Goal: Task Accomplishment & Management: Manage account settings

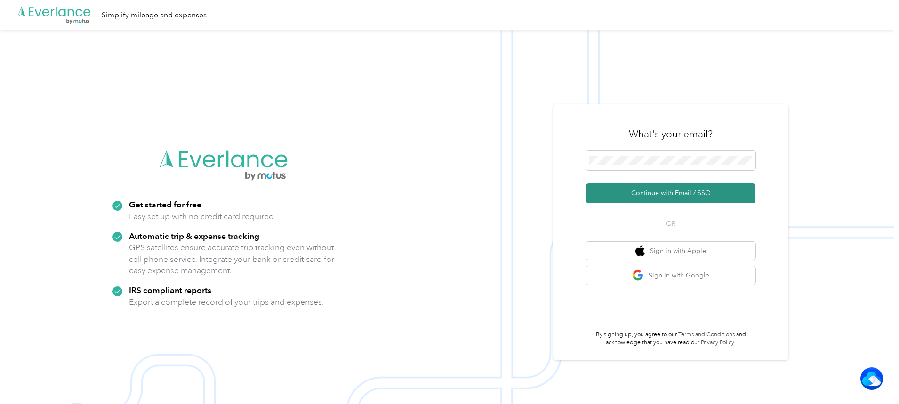
click at [640, 190] on button "Continue with Email / SSO" at bounding box center [670, 193] width 169 height 20
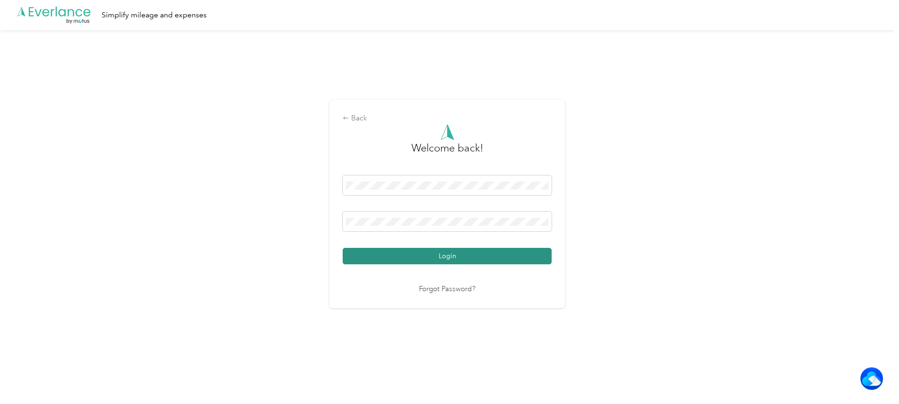
click at [429, 255] on button "Login" at bounding box center [447, 256] width 209 height 16
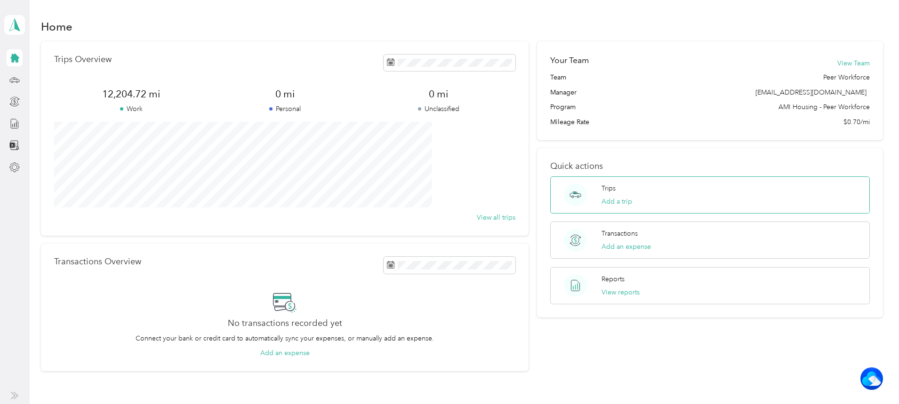
click at [694, 196] on div "Trips Add a trip" at bounding box center [709, 194] width 319 height 37
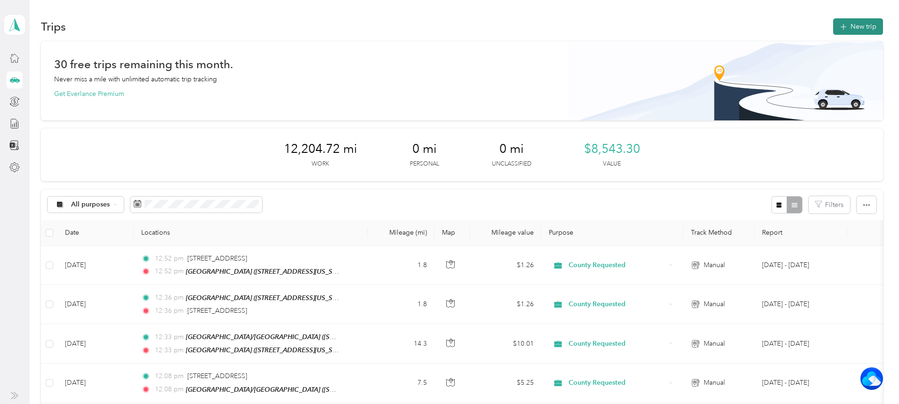
click at [833, 21] on button "New trip" at bounding box center [858, 26] width 50 height 16
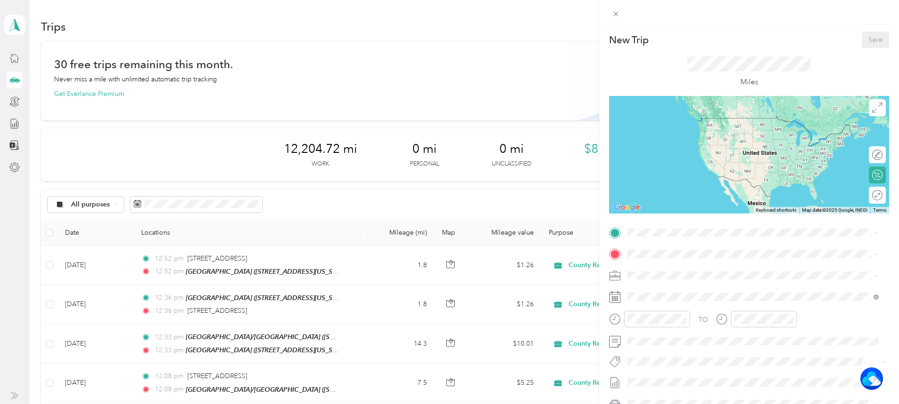
click at [689, 275] on div "TEAM Cirby Hills [STREET_ADDRESS][US_STATE]" at bounding box center [692, 277] width 94 height 23
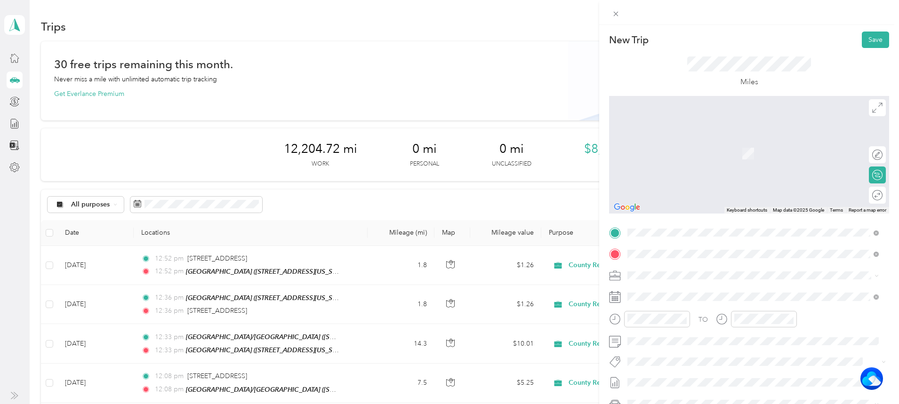
click at [736, 286] on div "TEAM Newcastle/[GEOGRAPHIC_DATA] [STREET_ADDRESS][US_STATE]" at bounding box center [752, 299] width 245 height 26
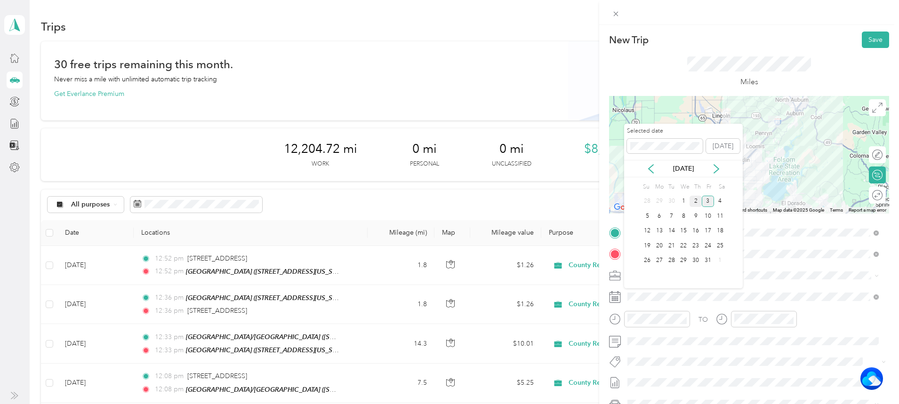
click at [697, 202] on div "2" at bounding box center [695, 202] width 12 height 12
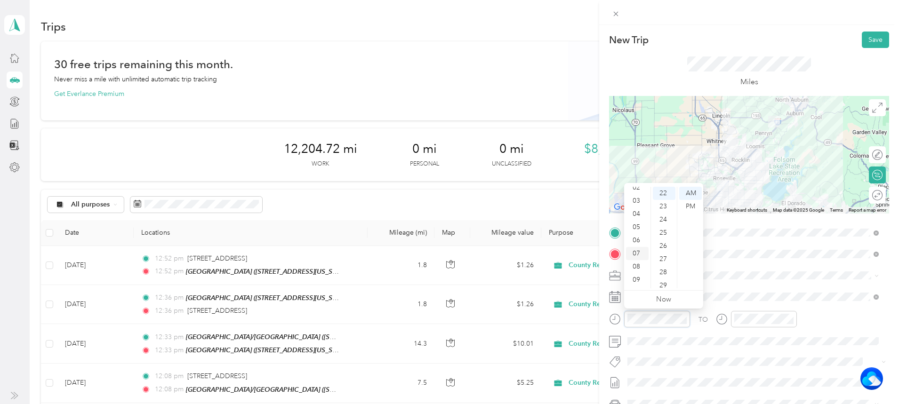
scroll to position [9, 0]
click at [638, 211] on div "02" at bounding box center [637, 210] width 23 height 13
click at [662, 233] on div "11" at bounding box center [664, 236] width 23 height 13
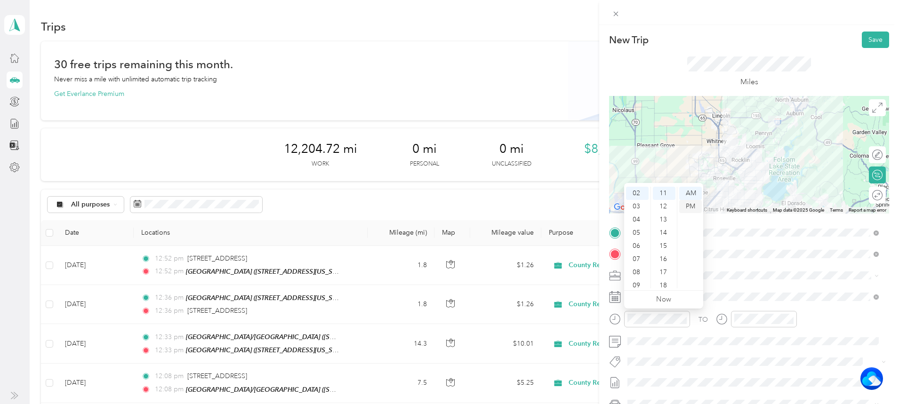
click at [696, 206] on div "PM" at bounding box center [690, 206] width 23 height 13
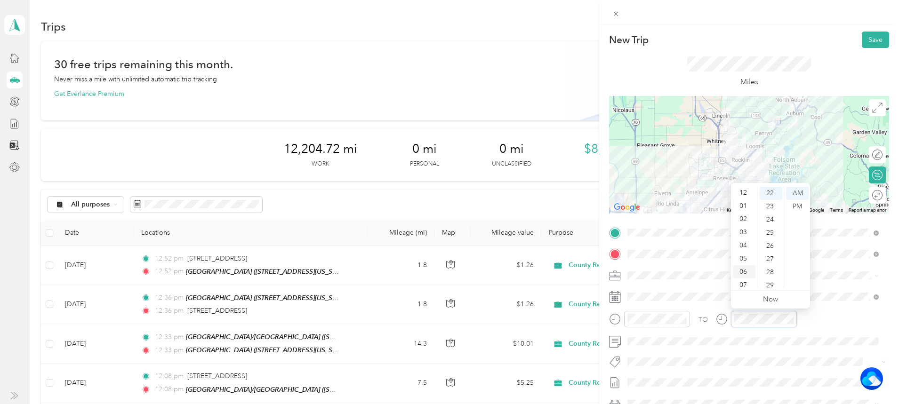
scroll to position [0, 0]
click at [746, 222] on div "02" at bounding box center [744, 219] width 23 height 13
click at [771, 237] on div "11" at bounding box center [770, 236] width 23 height 13
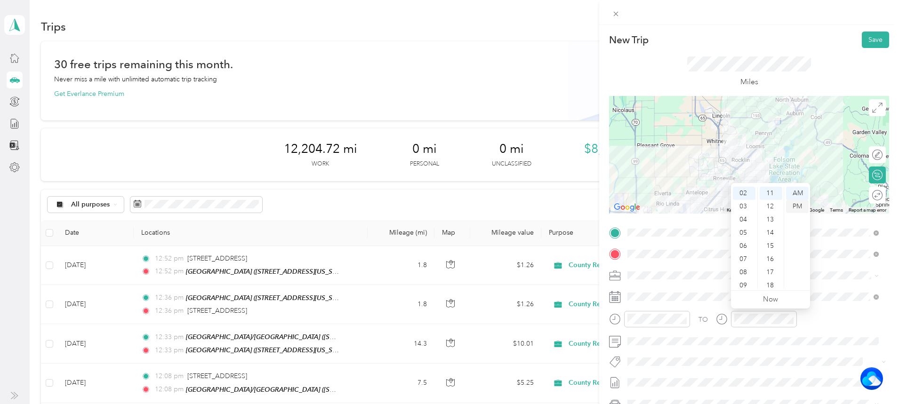
click at [800, 208] on div "PM" at bounding box center [797, 206] width 23 height 13
click at [861, 40] on button "Save" at bounding box center [874, 40] width 27 height 16
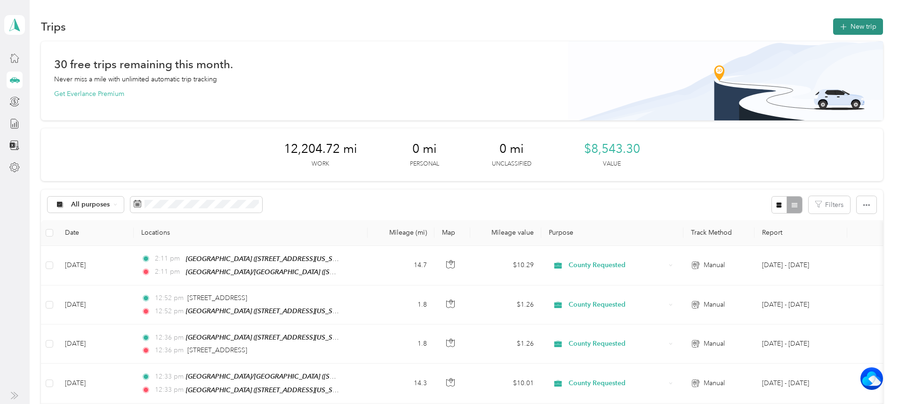
click at [833, 23] on button "New trip" at bounding box center [858, 26] width 50 height 16
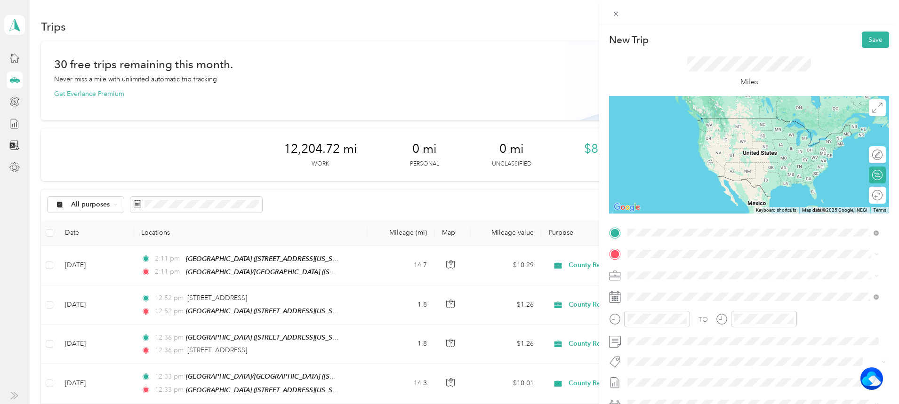
drag, startPoint x: 721, startPoint y: 262, endPoint x: 718, endPoint y: 258, distance: 5.1
click at [720, 261] on li "TEAM Newcastle/[GEOGRAPHIC_DATA] [STREET_ADDRESS][US_STATE]" at bounding box center [753, 277] width 258 height 33
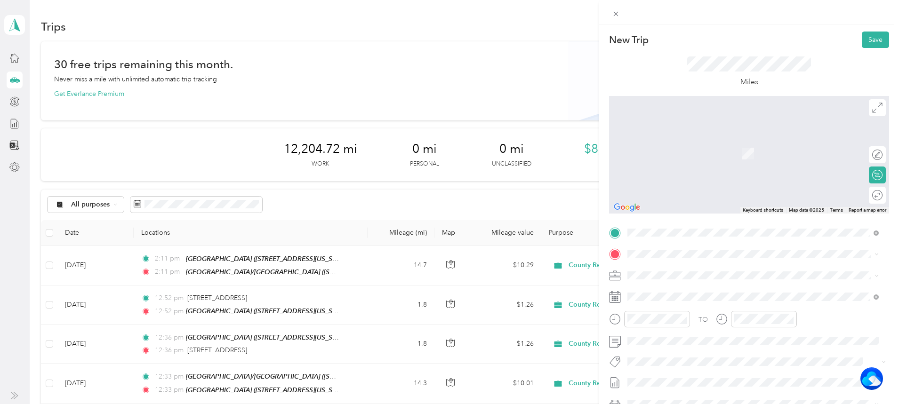
click at [695, 306] on span "[STREET_ADDRESS][US_STATE]" at bounding box center [692, 302] width 94 height 8
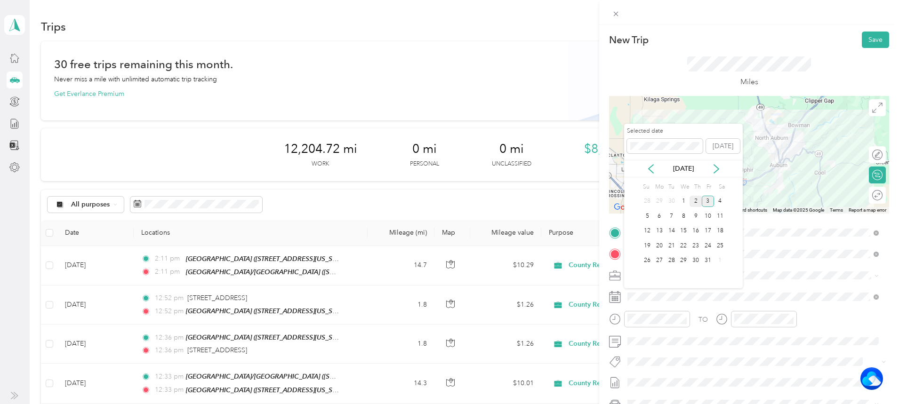
click at [692, 203] on div "2" at bounding box center [695, 202] width 12 height 12
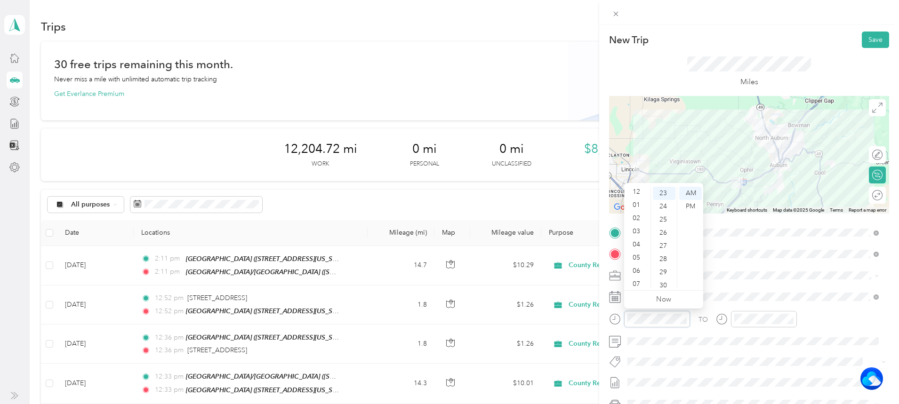
scroll to position [0, 0]
click at [636, 222] on div "02" at bounding box center [637, 219] width 23 height 13
click at [661, 205] on div "24" at bounding box center [664, 206] width 23 height 13
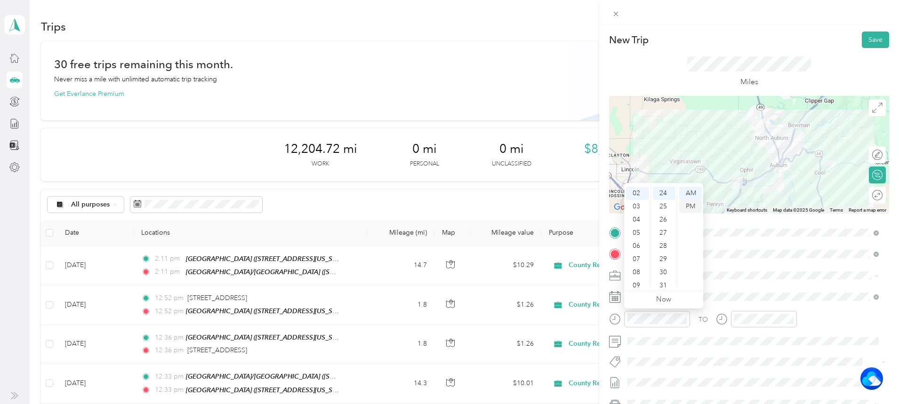
click at [693, 205] on div "PM" at bounding box center [690, 206] width 23 height 13
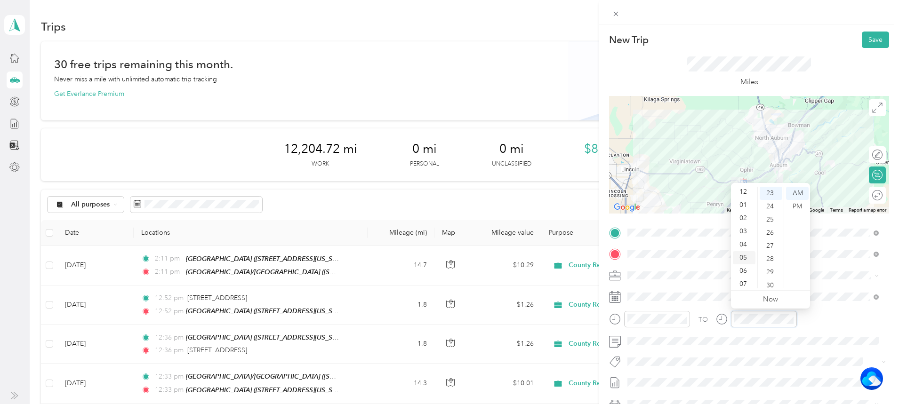
scroll to position [0, 0]
click at [744, 219] on div "02" at bounding box center [744, 219] width 23 height 13
click at [767, 206] on div "24" at bounding box center [770, 206] width 23 height 13
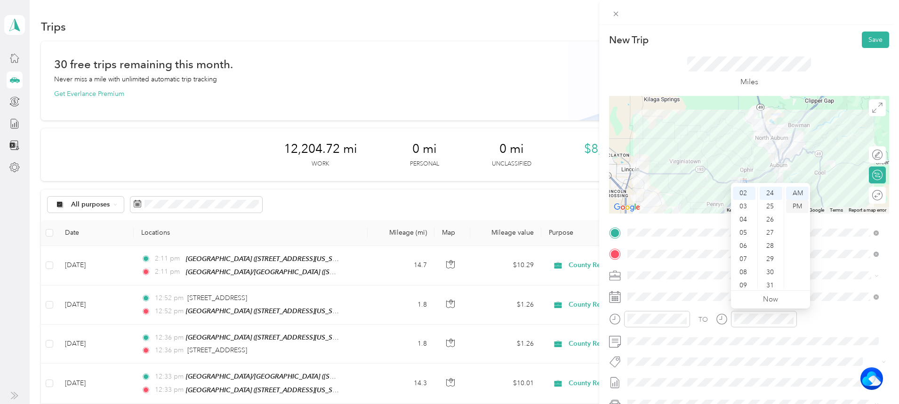
click at [796, 200] on div "PM" at bounding box center [797, 206] width 23 height 13
click at [865, 40] on button "Save" at bounding box center [874, 40] width 27 height 16
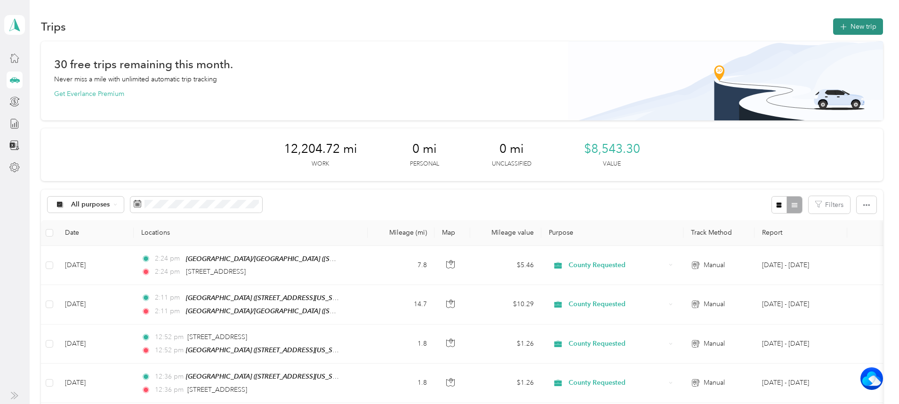
click at [833, 25] on button "New trip" at bounding box center [858, 26] width 50 height 16
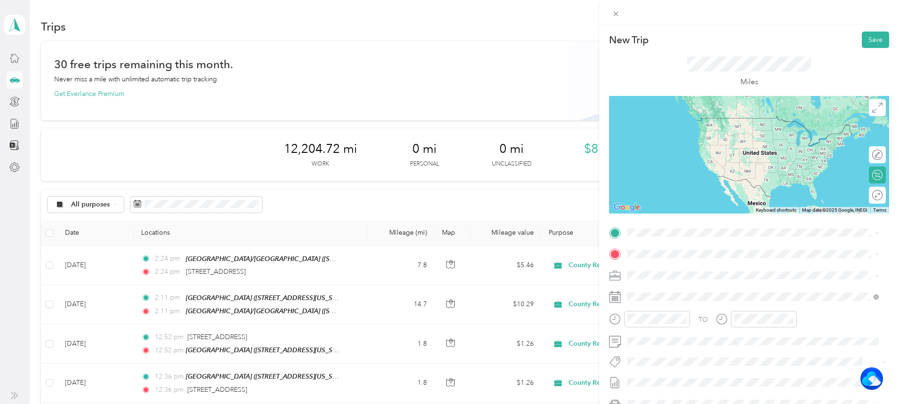
click at [665, 265] on span "[STREET_ADDRESS][US_STATE]" at bounding box center [692, 261] width 94 height 8
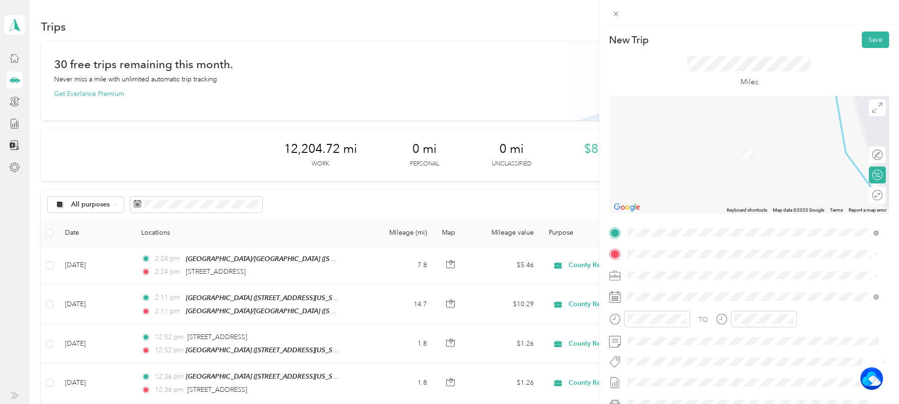
click at [674, 293] on div "TEAM Cirby Hills" at bounding box center [692, 288] width 94 height 12
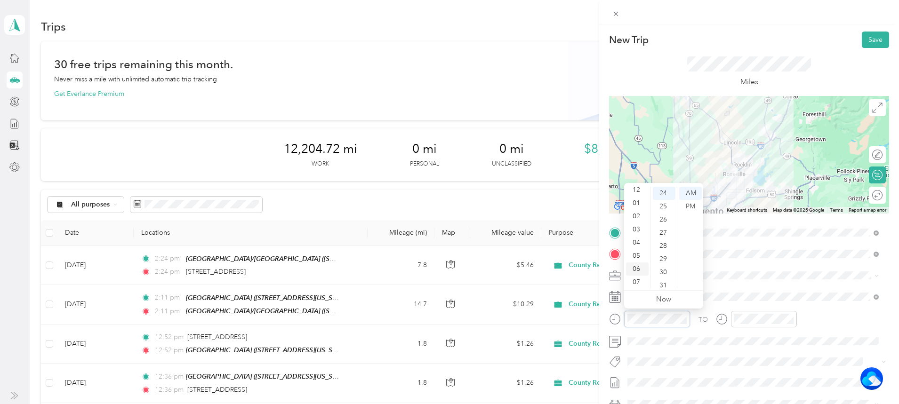
scroll to position [0, 0]
click at [634, 217] on div "02" at bounding box center [637, 219] width 23 height 13
click at [661, 231] on div "52" at bounding box center [664, 232] width 23 height 13
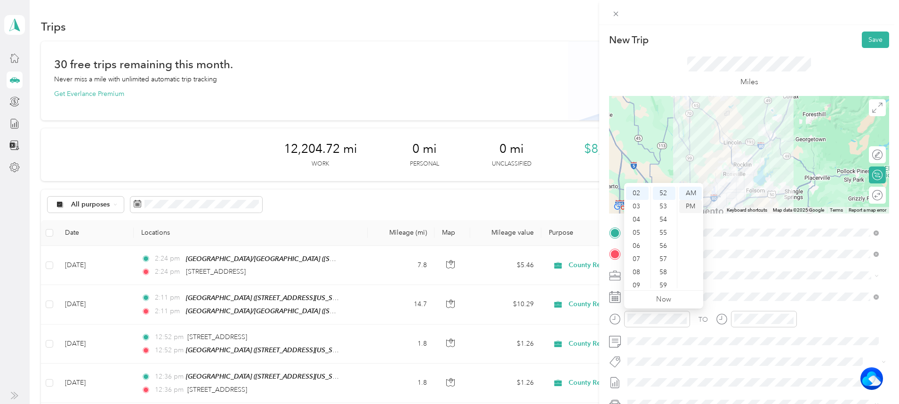
click at [694, 205] on div "PM" at bounding box center [690, 206] width 23 height 13
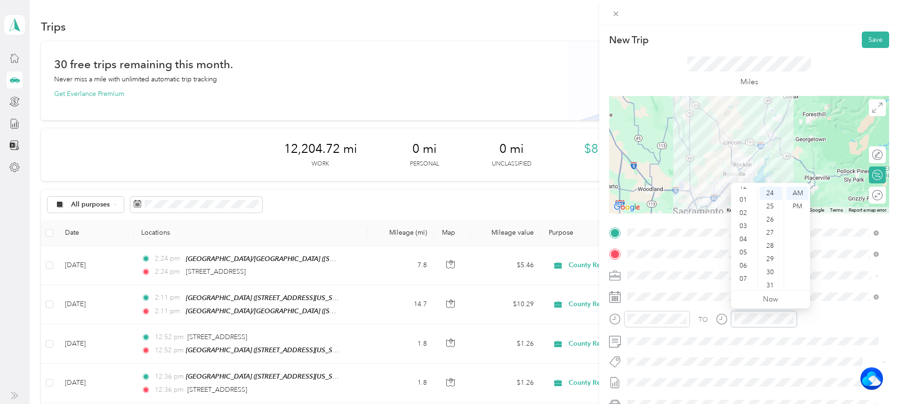
scroll to position [0, 0]
click at [743, 218] on div "02" at bounding box center [744, 219] width 23 height 13
click at [767, 234] on div "52" at bounding box center [770, 232] width 23 height 13
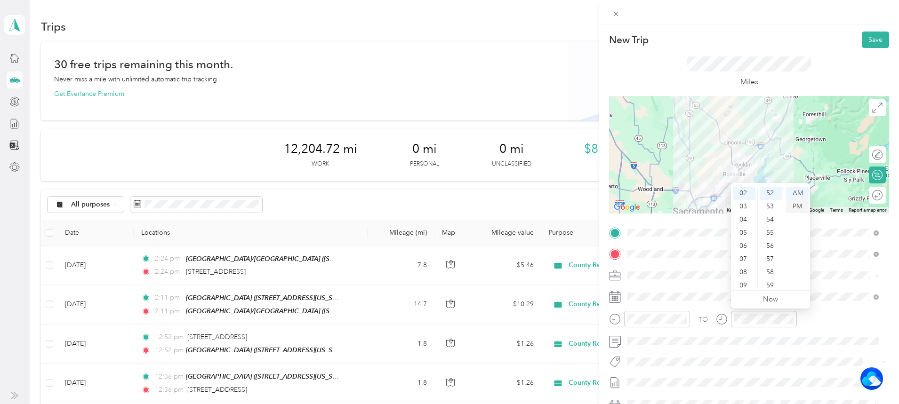
click at [797, 208] on div "PM" at bounding box center [797, 206] width 23 height 13
click at [869, 38] on button "Save" at bounding box center [874, 40] width 27 height 16
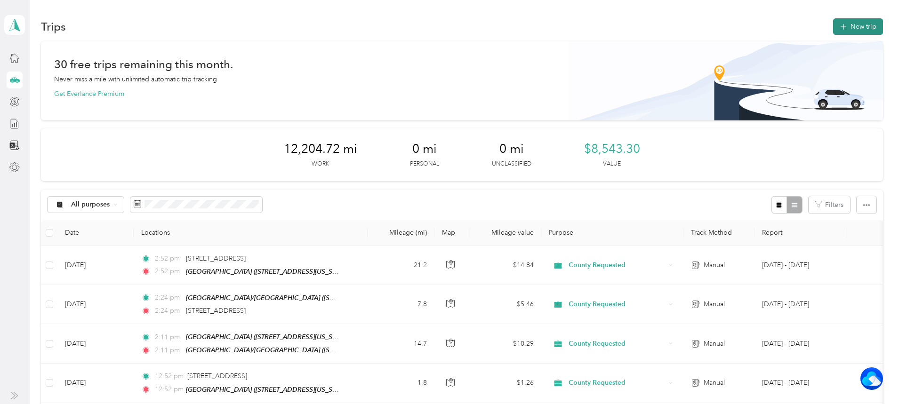
click at [833, 29] on button "New trip" at bounding box center [858, 26] width 50 height 16
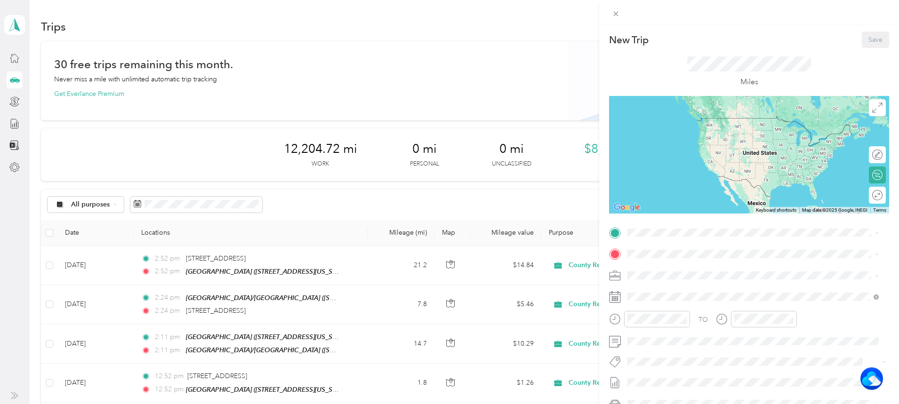
click at [692, 273] on div "TEAM Cirby Hills [STREET_ADDRESS][US_STATE]" at bounding box center [692, 277] width 94 height 23
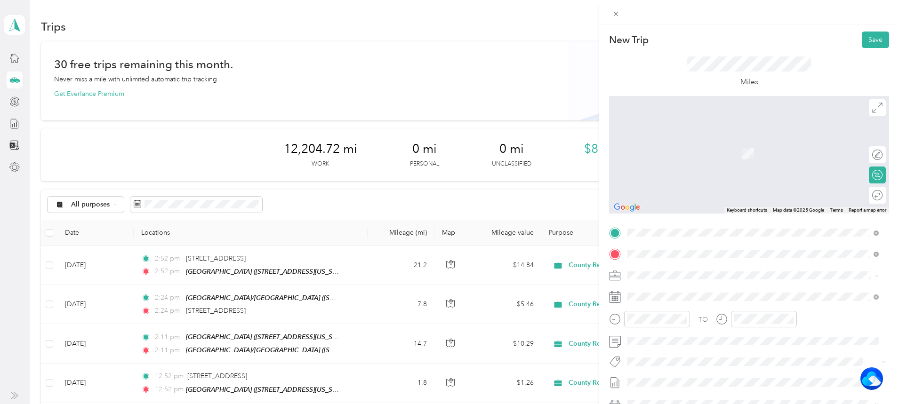
click at [693, 311] on span "[STREET_ADDRESS][US_STATE]" at bounding box center [692, 307] width 94 height 8
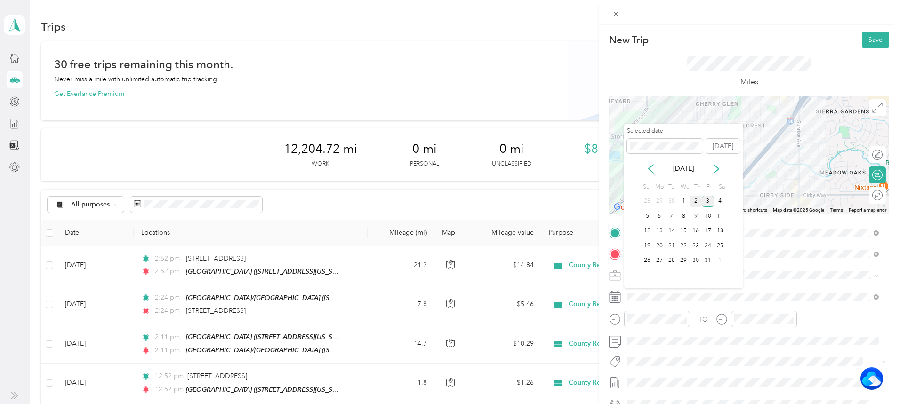
click at [694, 197] on div "2" at bounding box center [695, 202] width 12 height 12
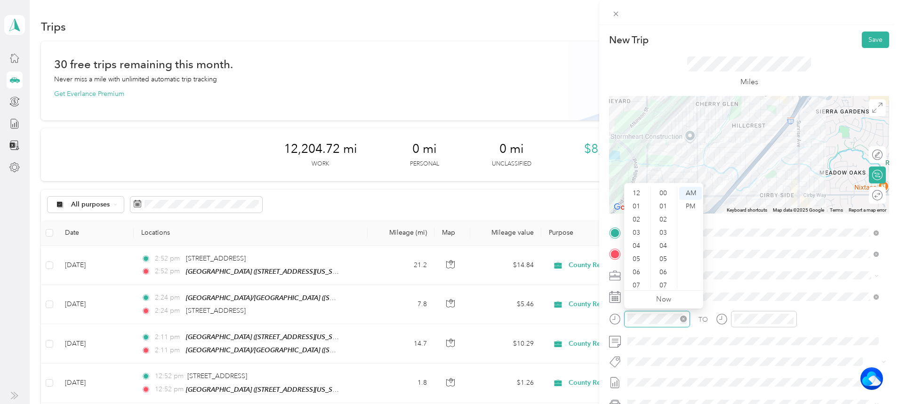
scroll to position [56, 0]
click at [638, 185] on div "12 01 02 03 04 05 06 07 08 09 10 11 00 01 02 03 04 05 06 07 08 09 10 11 12 13 1…" at bounding box center [663, 237] width 79 height 105
click at [635, 193] on div "04" at bounding box center [637, 189] width 23 height 13
click at [664, 216] on div "02" at bounding box center [664, 219] width 23 height 13
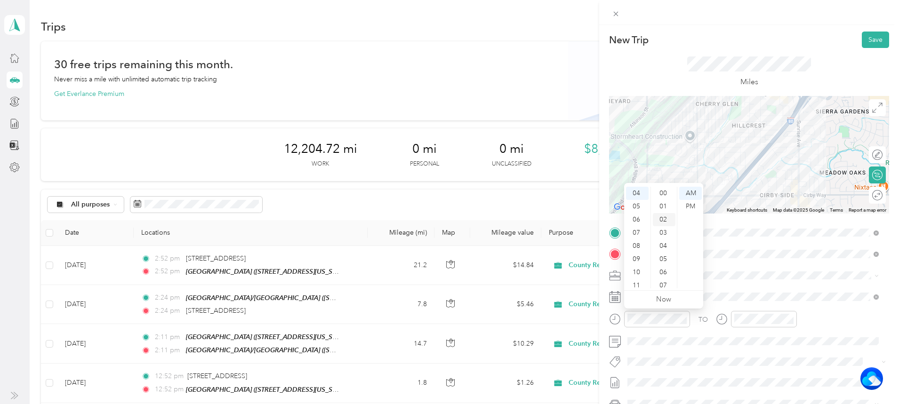
scroll to position [26, 0]
click at [695, 203] on div "PM" at bounding box center [690, 206] width 23 height 13
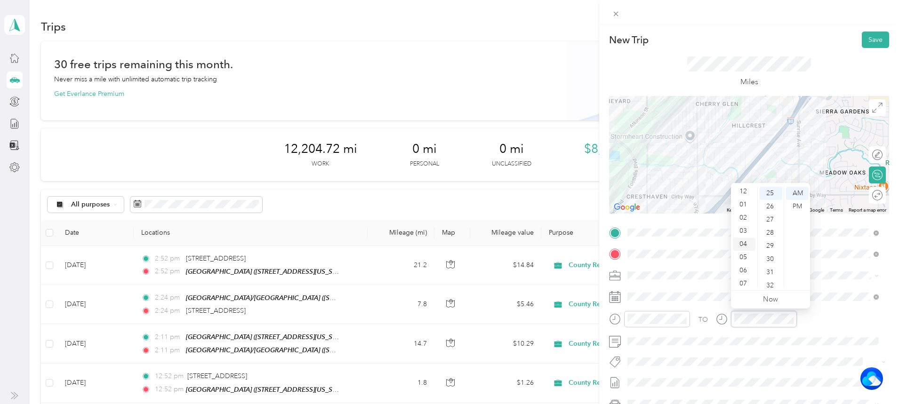
scroll to position [0, 0]
click at [743, 244] on div "04" at bounding box center [744, 245] width 23 height 13
click at [770, 217] on div "02" at bounding box center [770, 219] width 23 height 13
click at [799, 208] on div "PM" at bounding box center [797, 206] width 23 height 13
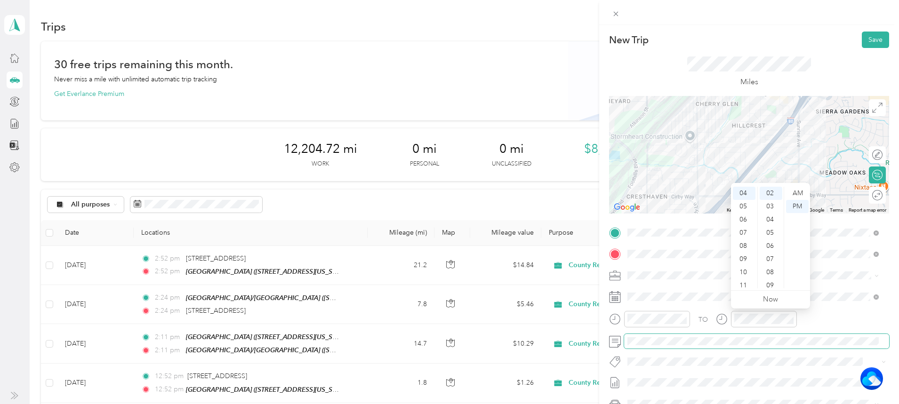
click at [689, 339] on span at bounding box center [756, 341] width 265 height 15
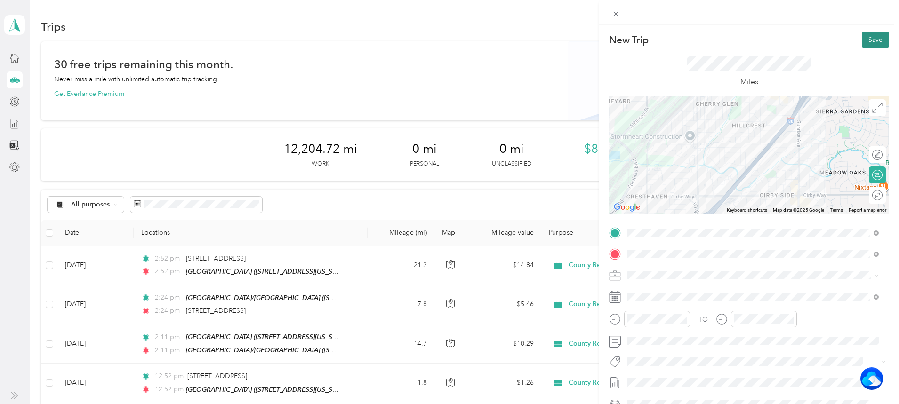
click at [866, 43] on button "Save" at bounding box center [874, 40] width 27 height 16
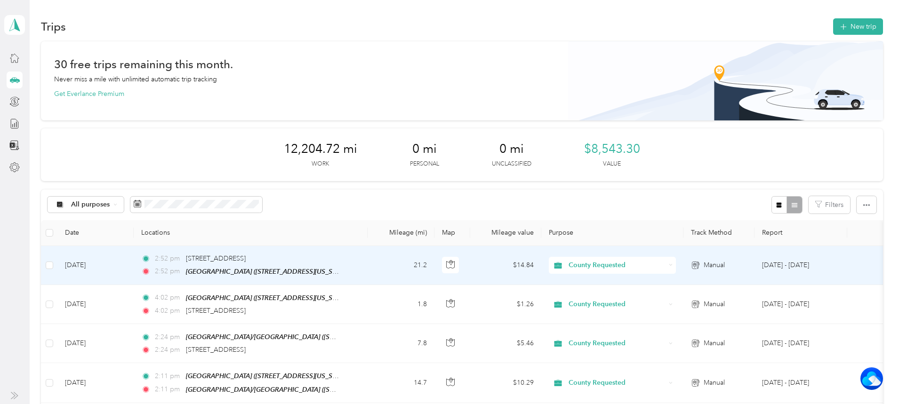
click at [430, 268] on td "21.2" at bounding box center [400, 265] width 67 height 39
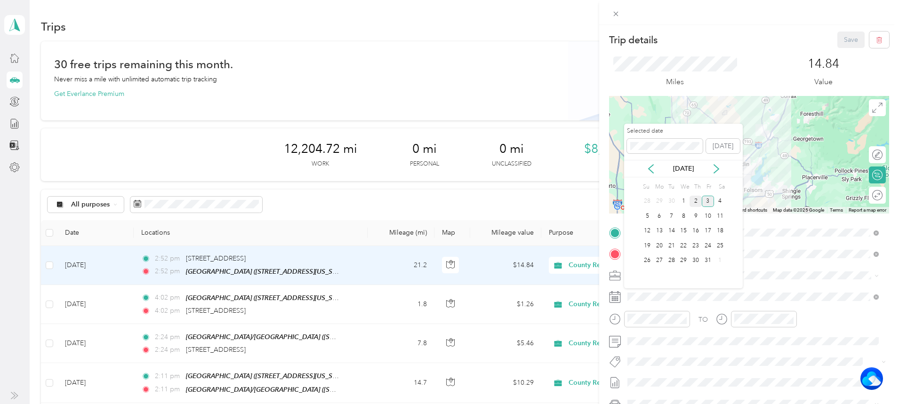
click at [694, 197] on div "2" at bounding box center [695, 202] width 12 height 12
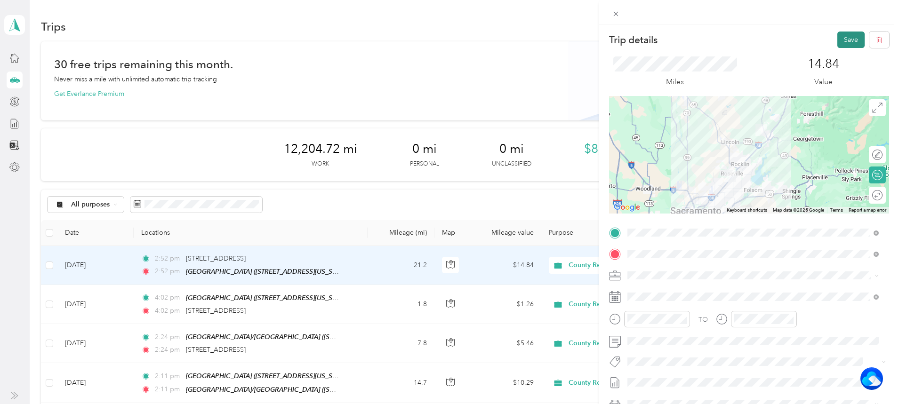
click at [841, 33] on button "Save" at bounding box center [850, 40] width 27 height 16
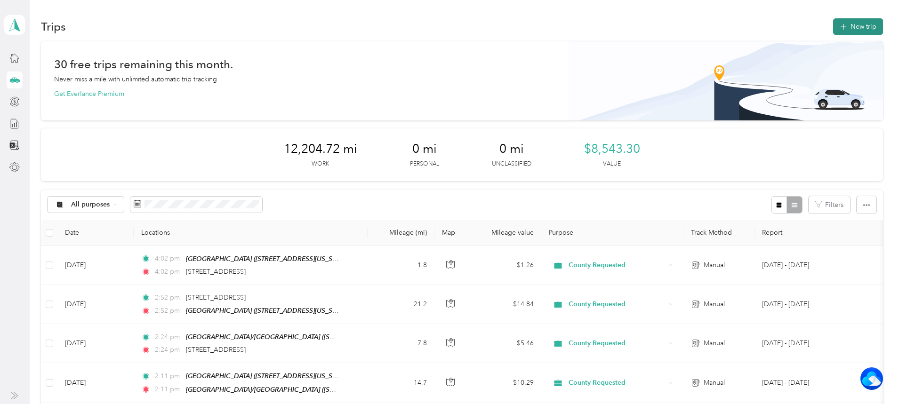
click at [833, 25] on button "New trip" at bounding box center [858, 26] width 50 height 16
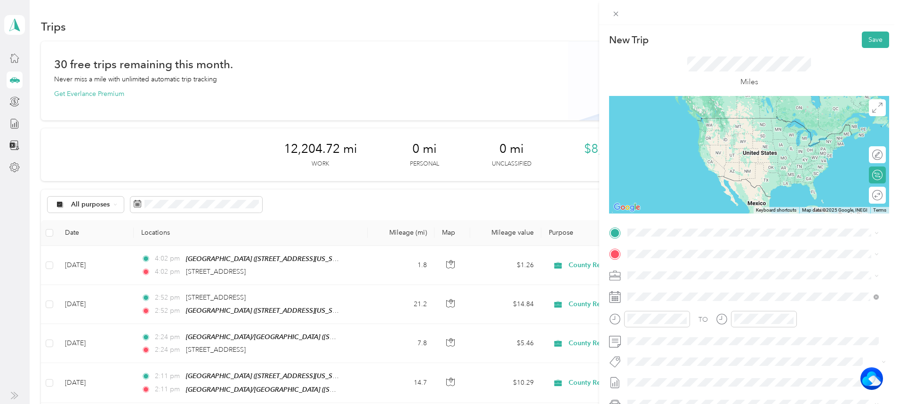
click at [687, 287] on span "[STREET_ADDRESS][US_STATE]" at bounding box center [692, 283] width 94 height 8
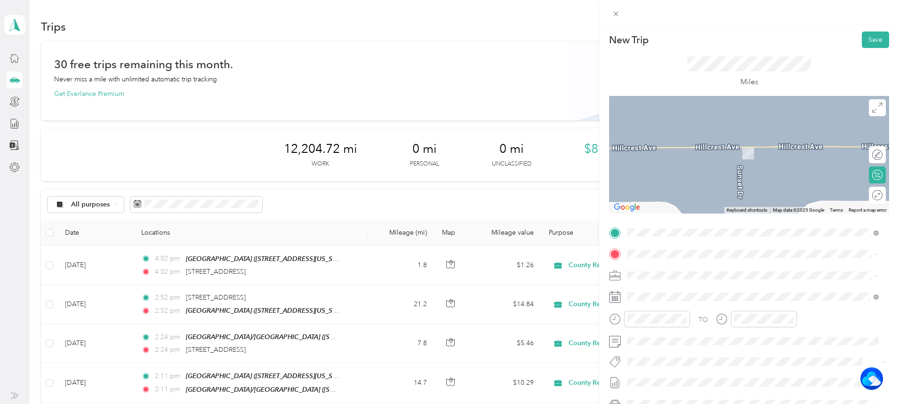
click at [682, 292] on div "TEAM Cirby Hills" at bounding box center [692, 293] width 94 height 12
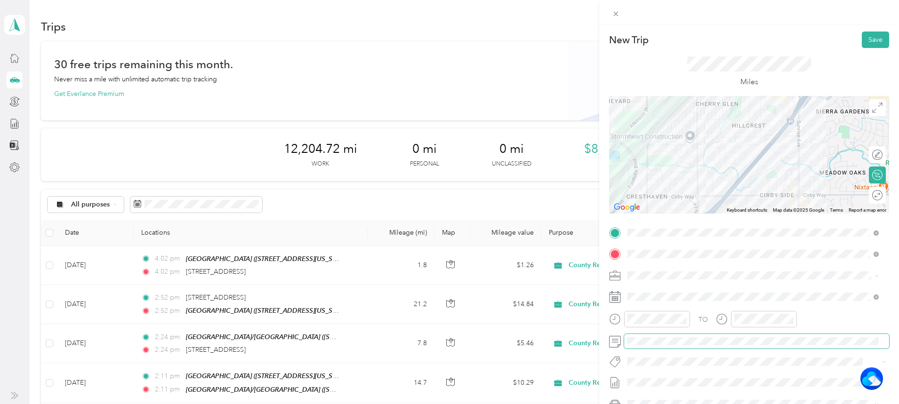
drag, startPoint x: 666, startPoint y: 312, endPoint x: 664, endPoint y: 335, distance: 22.2
click at [664, 335] on div "TO Add photo" at bounding box center [749, 338] width 280 height 227
click at [637, 190] on div "04" at bounding box center [637, 189] width 23 height 13
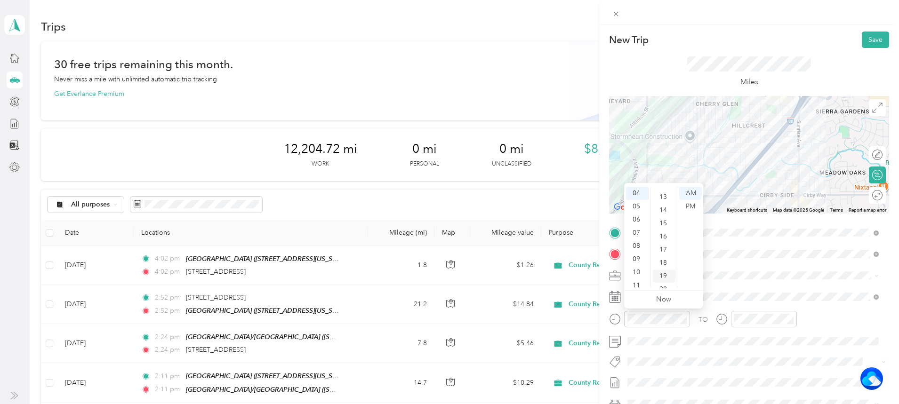
click at [662, 272] on div "19" at bounding box center [664, 276] width 23 height 13
click at [689, 207] on div "PM" at bounding box center [690, 206] width 23 height 13
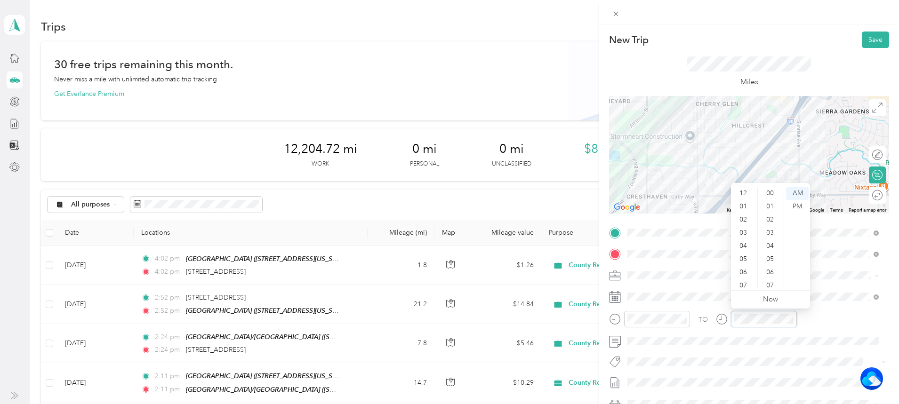
scroll to position [56, 0]
click at [749, 192] on div "04" at bounding box center [744, 189] width 23 height 13
click at [772, 271] on div "19" at bounding box center [770, 276] width 23 height 13
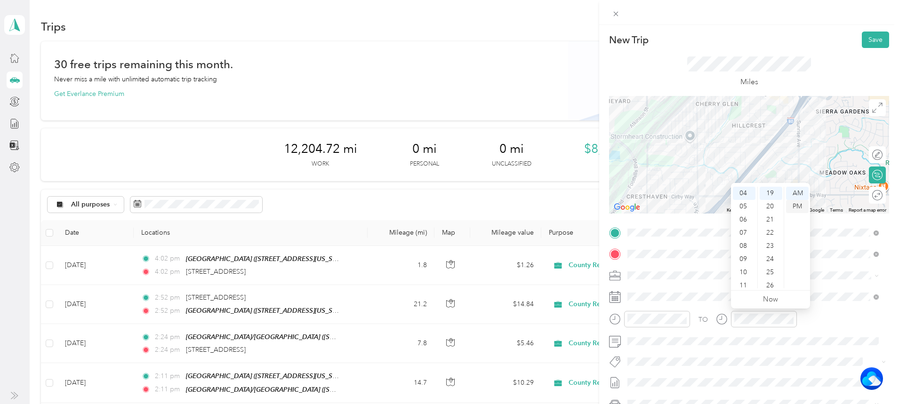
click at [796, 207] on div "PM" at bounding box center [797, 206] width 23 height 13
click at [874, 34] on button "Save" at bounding box center [874, 40] width 27 height 16
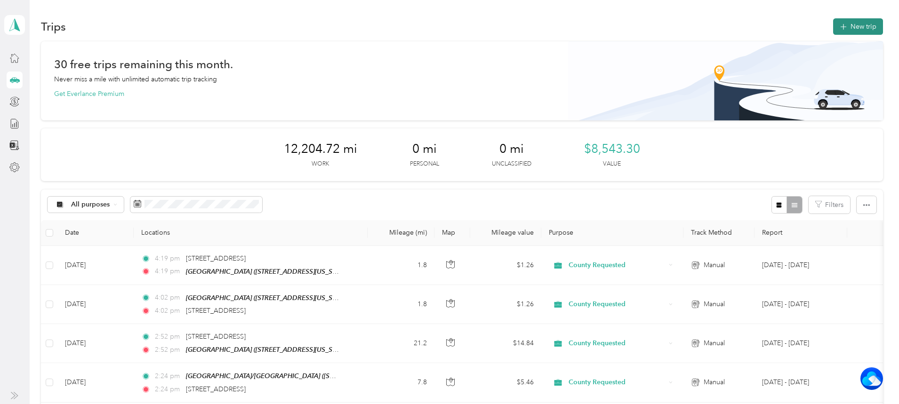
click at [833, 21] on button "New trip" at bounding box center [858, 26] width 50 height 16
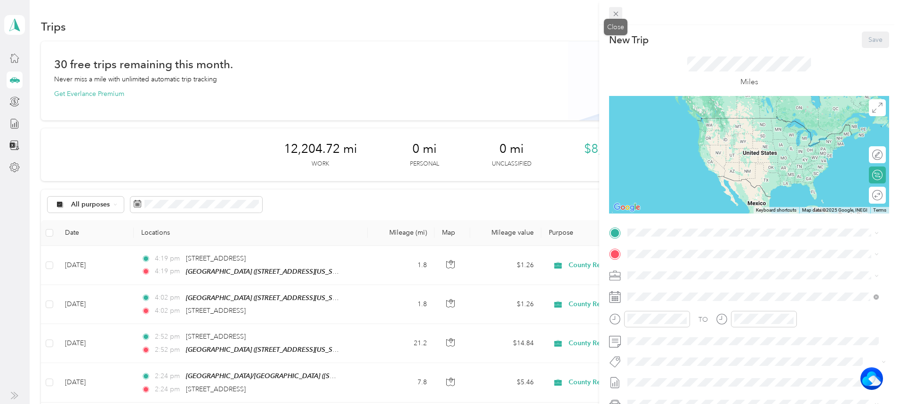
click at [618, 14] on icon at bounding box center [616, 14] width 8 height 8
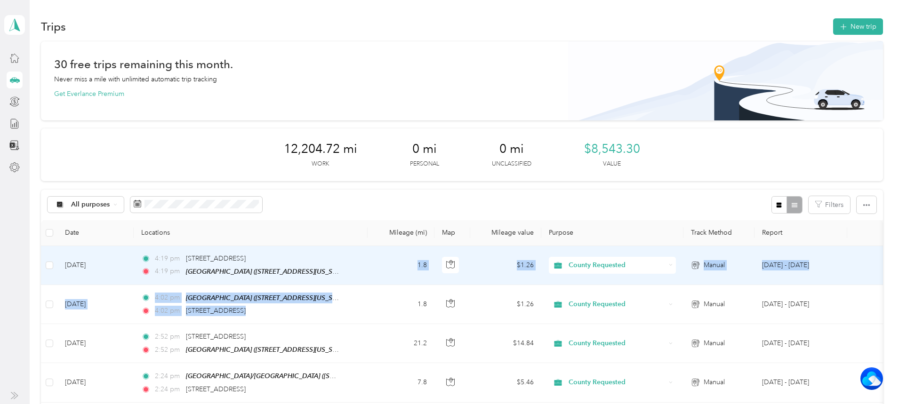
drag, startPoint x: 425, startPoint y: 297, endPoint x: 430, endPoint y: 255, distance: 43.1
click at [430, 255] on td "1.8" at bounding box center [400, 265] width 67 height 39
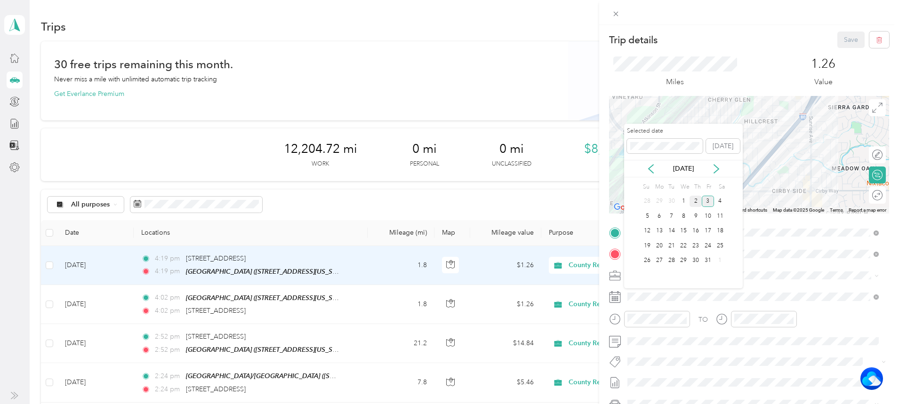
click at [691, 198] on div "2" at bounding box center [695, 202] width 12 height 12
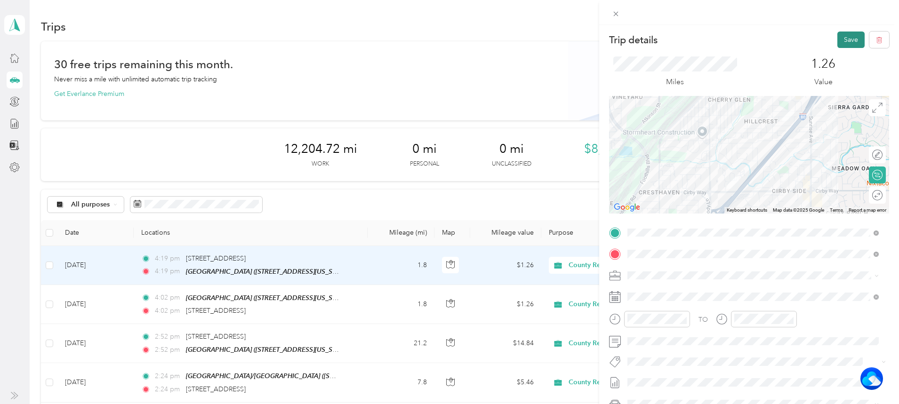
click at [849, 38] on button "Save" at bounding box center [850, 40] width 27 height 16
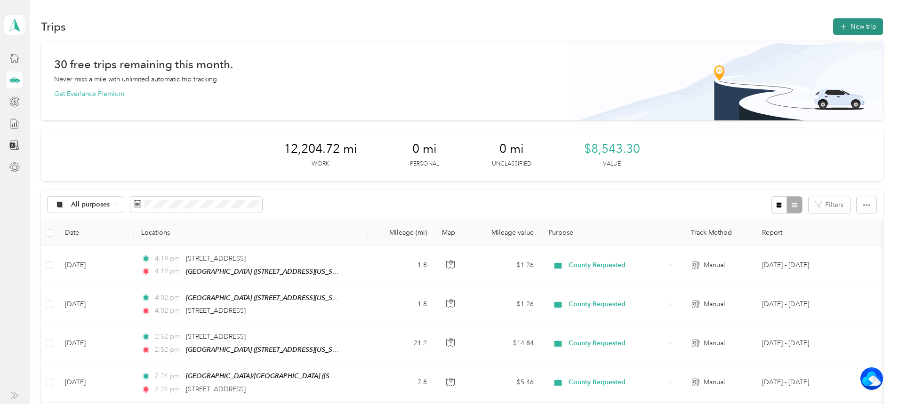
click at [833, 21] on button "New trip" at bounding box center [858, 26] width 50 height 16
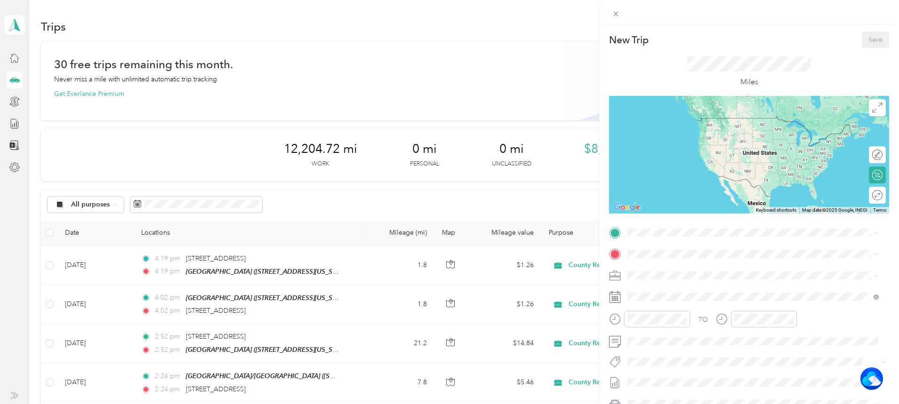
click at [684, 275] on div "TEAM Cirby Hills [STREET_ADDRESS][US_STATE]" at bounding box center [692, 273] width 94 height 23
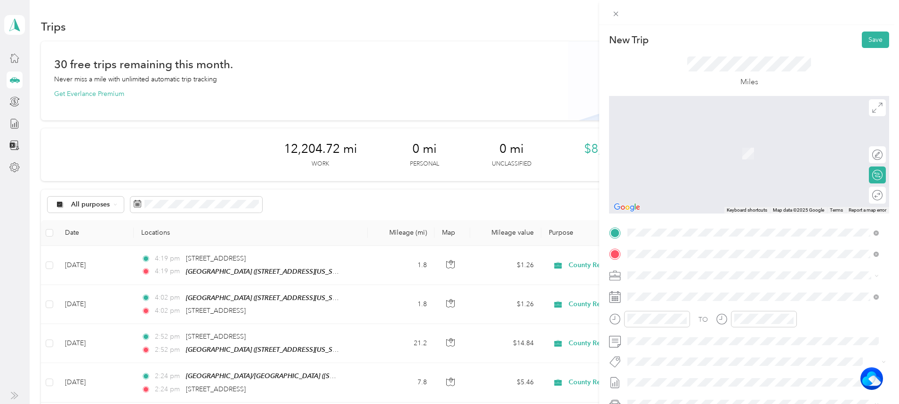
click at [667, 291] on span "[STREET_ADDRESS][US_STATE]" at bounding box center [692, 288] width 94 height 8
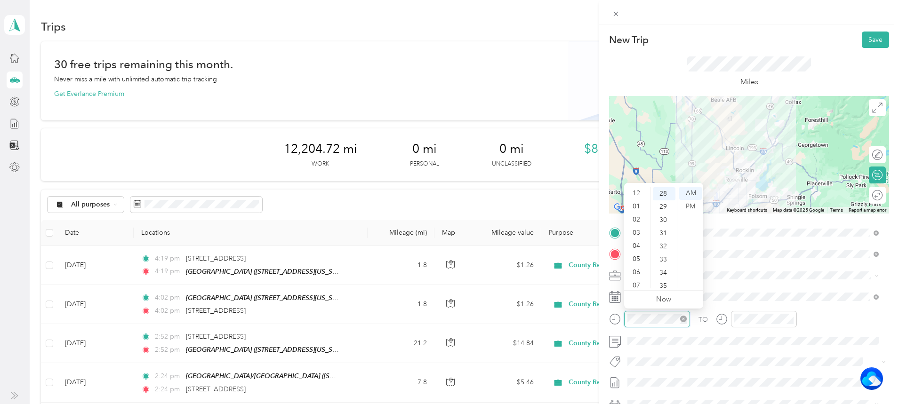
scroll to position [56, 0]
click at [638, 225] on div "07" at bounding box center [637, 229] width 23 height 13
click at [662, 249] on div "47" at bounding box center [664, 255] width 23 height 13
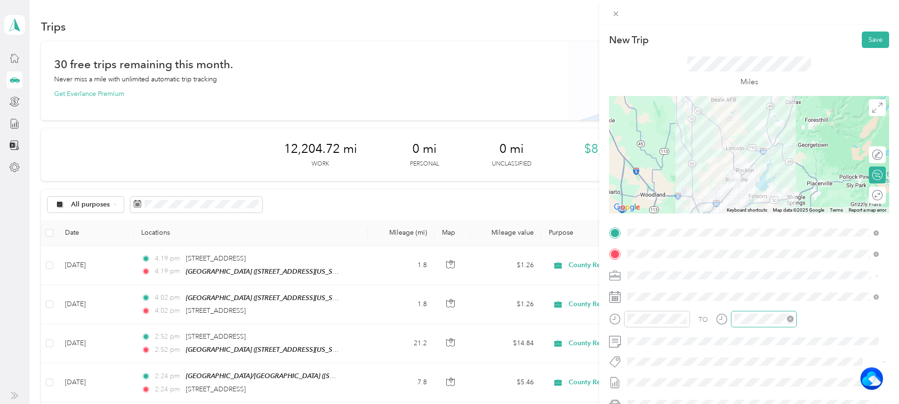
click at [774, 312] on div at bounding box center [764, 319] width 66 height 16
click at [738, 226] on div "07" at bounding box center [744, 229] width 23 height 13
click at [766, 205] on div "47" at bounding box center [770, 208] width 23 height 13
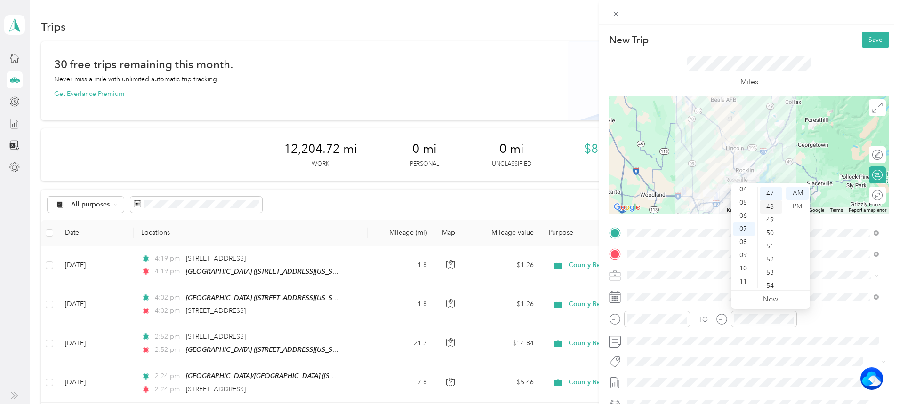
scroll to position [619, 0]
click at [869, 39] on button "Save" at bounding box center [874, 40] width 27 height 16
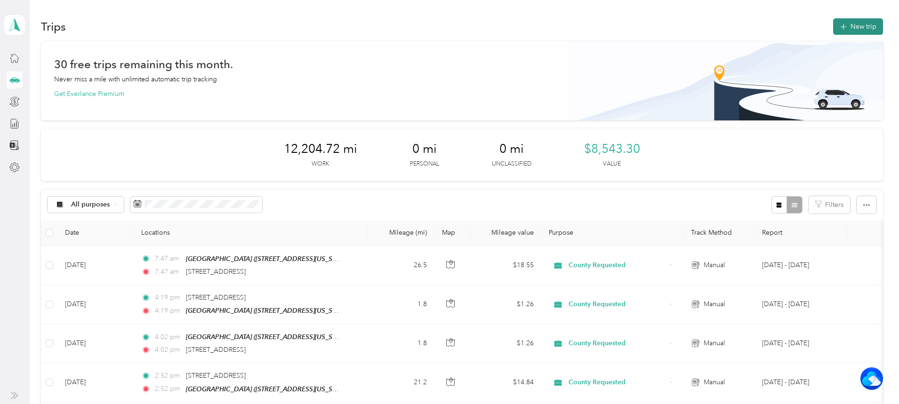
click at [833, 22] on button "New trip" at bounding box center [858, 26] width 50 height 16
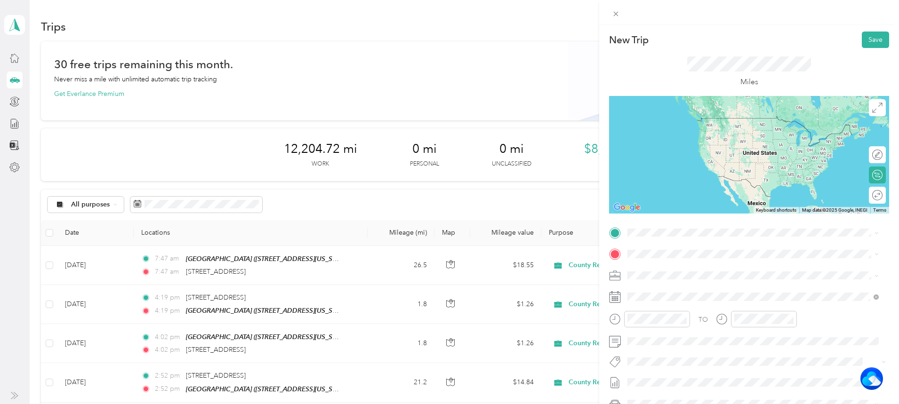
click at [667, 268] on span "[STREET_ADDRESS][US_STATE]" at bounding box center [692, 264] width 94 height 8
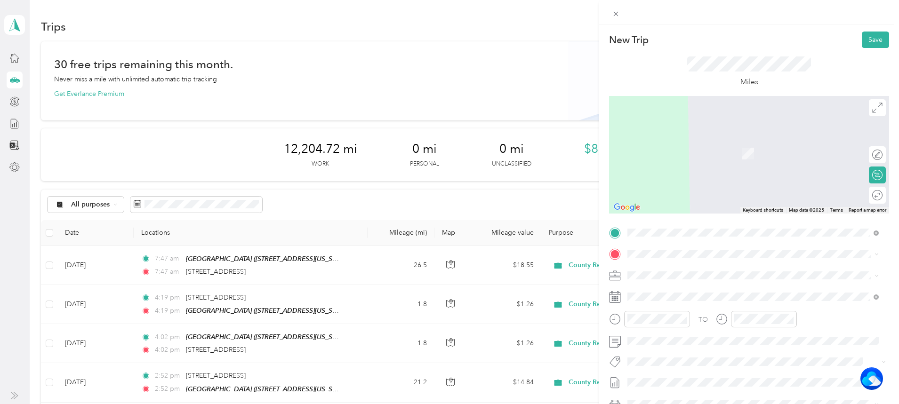
click at [687, 294] on div "TEAM Cirby Hills [STREET_ADDRESS][US_STATE]" at bounding box center [692, 295] width 94 height 23
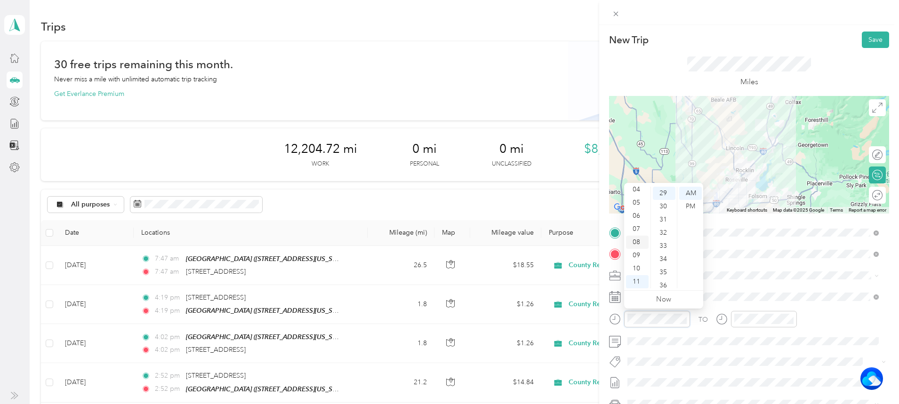
scroll to position [382, 0]
click at [639, 251] on div "09" at bounding box center [637, 255] width 23 height 13
click at [665, 215] on div "02" at bounding box center [664, 213] width 23 height 13
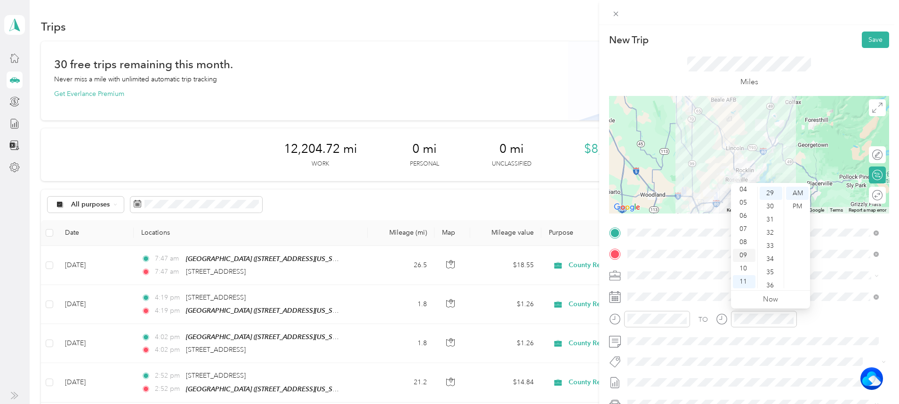
click at [744, 252] on div "09" at bounding box center [744, 255] width 23 height 13
click at [772, 218] on div "02" at bounding box center [770, 219] width 23 height 13
click at [871, 41] on button "Save" at bounding box center [874, 40] width 27 height 16
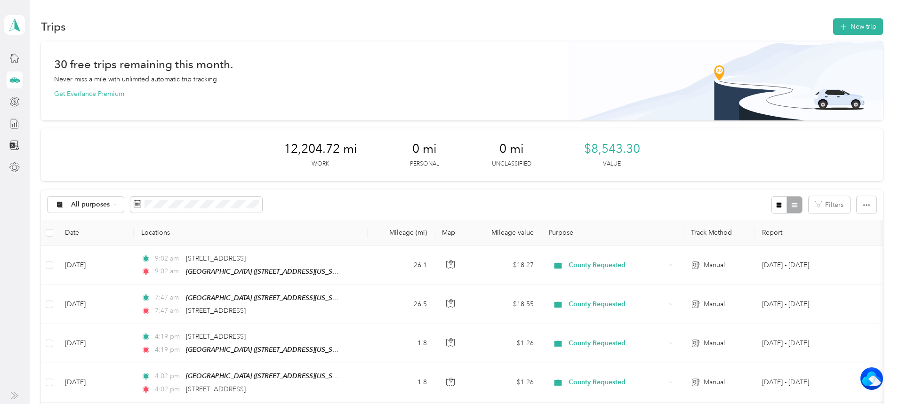
click at [833, 22] on button "New trip" at bounding box center [858, 26] width 50 height 16
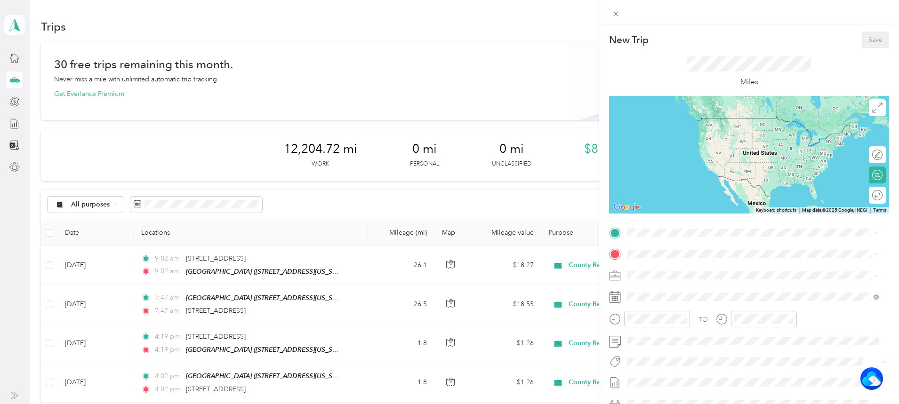
click at [681, 269] on strong "Cirby Hills" at bounding box center [694, 271] width 32 height 8
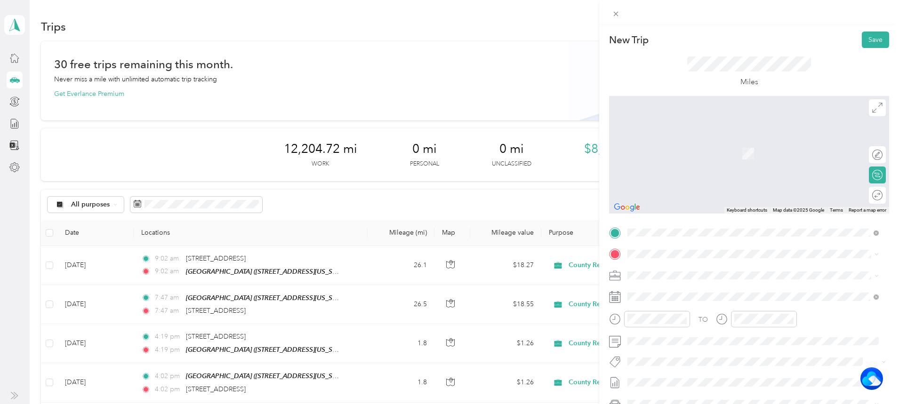
click at [694, 386] on div "TEAM [STREET_ADDRESS]" at bounding box center [693, 389] width 96 height 12
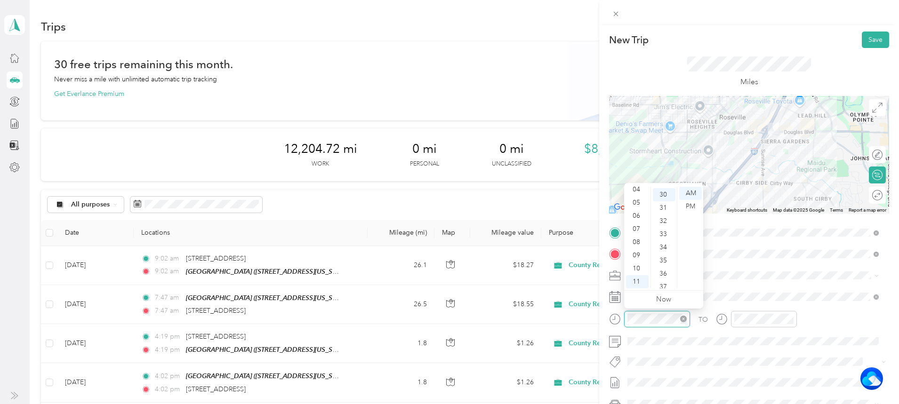
scroll to position [395, 0]
click at [638, 254] on div "09" at bounding box center [637, 255] width 23 height 13
click at [663, 274] on div "36" at bounding box center [664, 272] width 23 height 13
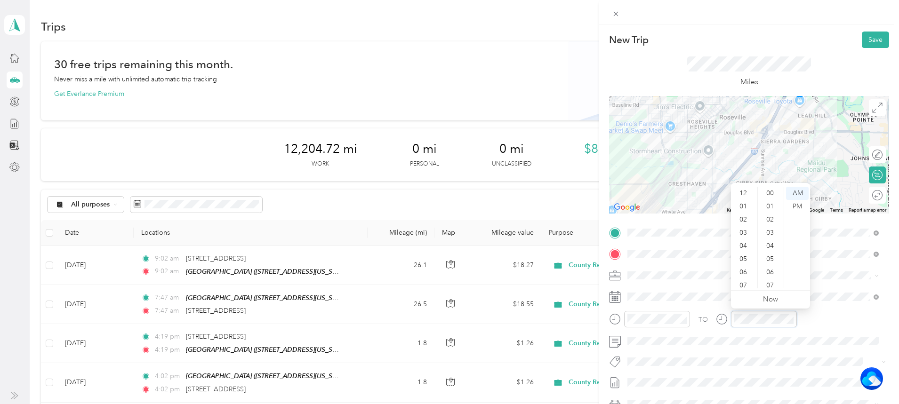
scroll to position [56, 0]
click at [748, 255] on div "09" at bounding box center [744, 255] width 23 height 13
click at [772, 267] on div "36" at bounding box center [770, 272] width 23 height 13
click at [868, 44] on button "Save" at bounding box center [874, 40] width 27 height 16
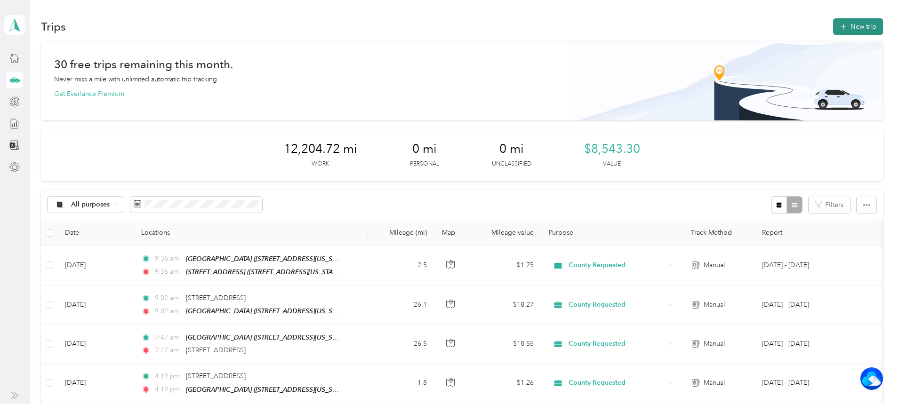
click at [833, 23] on button "New trip" at bounding box center [858, 26] width 50 height 16
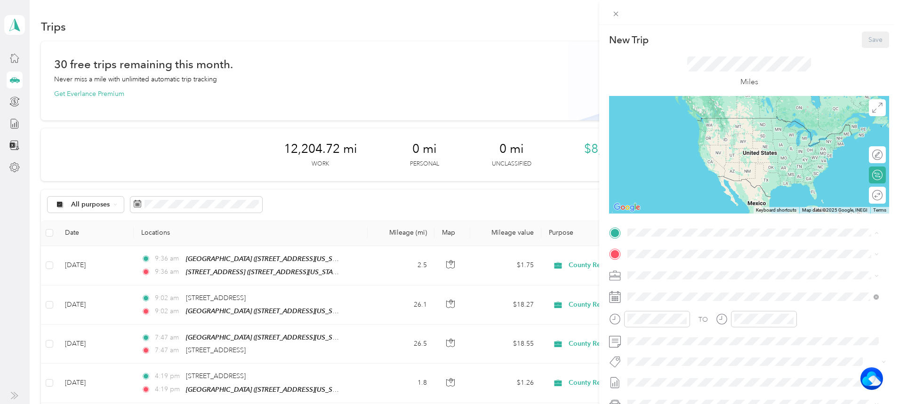
click at [690, 367] on strong "[STREET_ADDRESS]" at bounding box center [709, 370] width 63 height 8
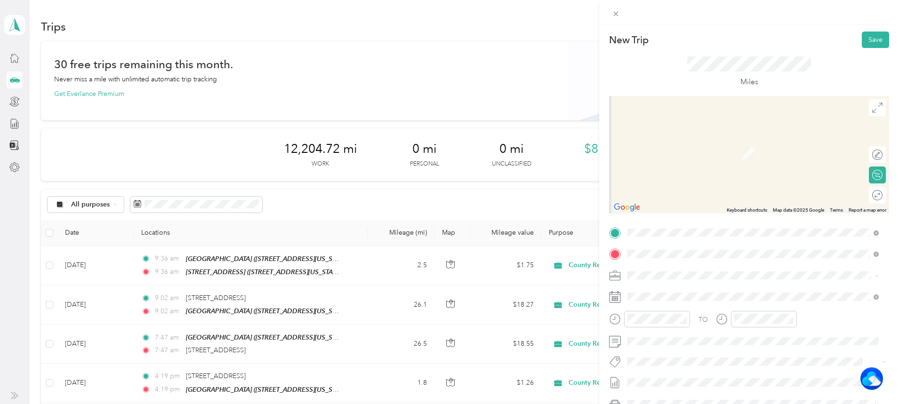
click at [712, 288] on span "[STREET_ADDRESS][PERSON_NAME][US_STATE]" at bounding box center [718, 288] width 146 height 8
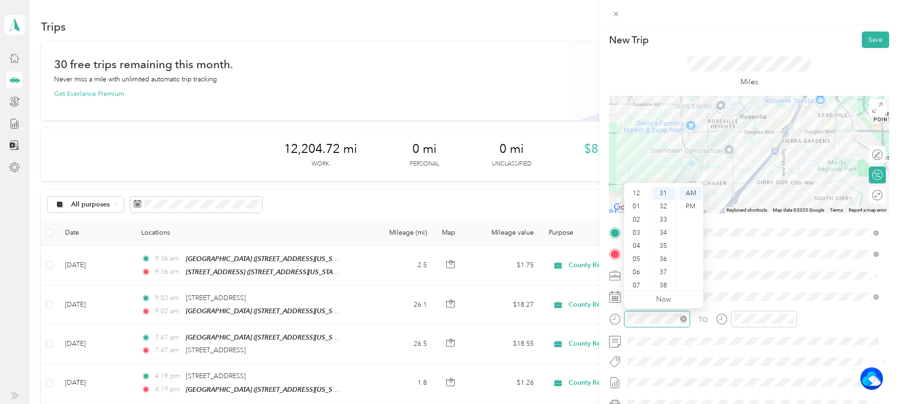
scroll to position [56, 0]
click at [638, 255] on div "09" at bounding box center [637, 255] width 23 height 13
click at [662, 264] on div "47" at bounding box center [664, 262] width 23 height 13
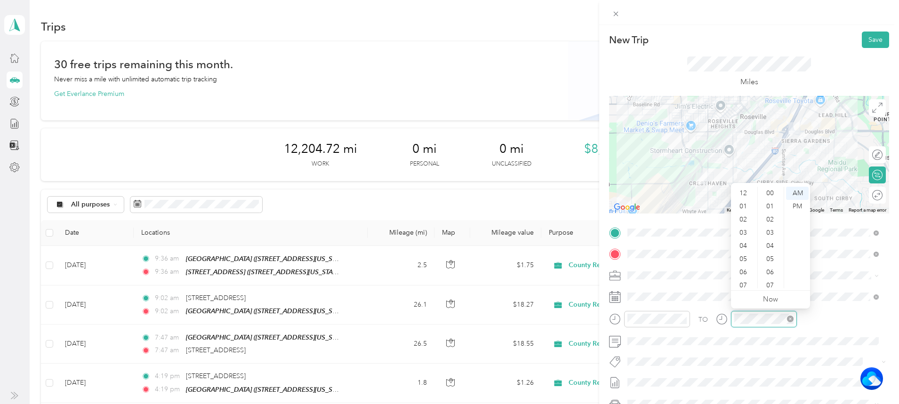
scroll to position [56, 0]
click at [741, 250] on div "09" at bounding box center [744, 255] width 23 height 13
click at [772, 213] on div "47" at bounding box center [770, 215] width 23 height 13
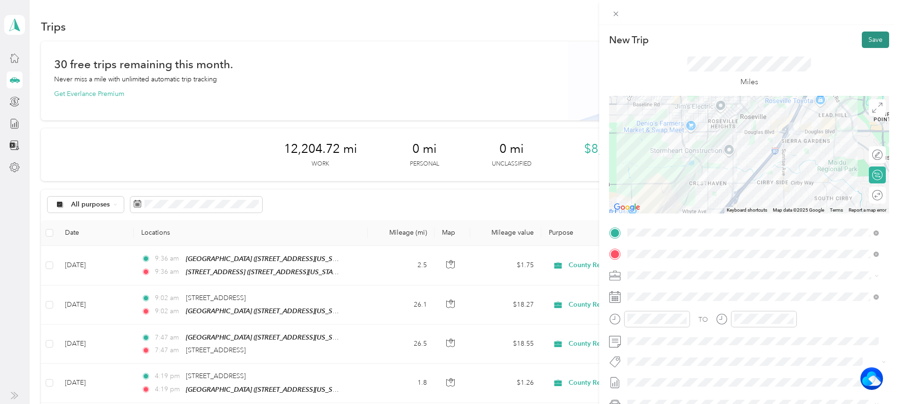
click at [871, 32] on button "Save" at bounding box center [874, 40] width 27 height 16
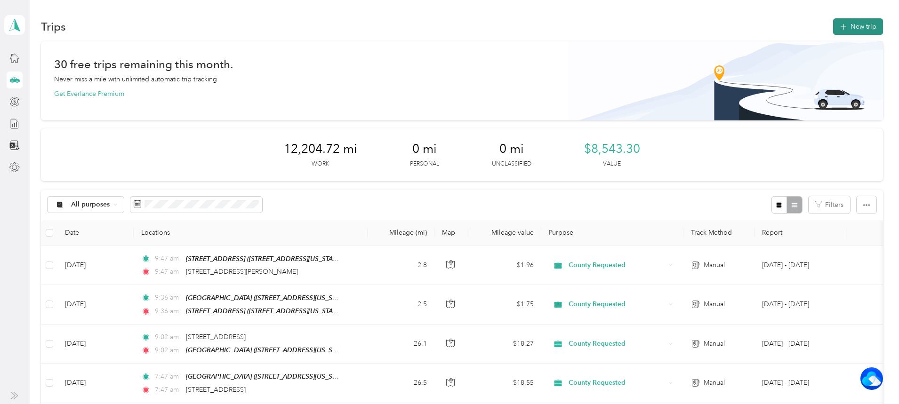
click at [837, 22] on icon "button" at bounding box center [842, 27] width 11 height 11
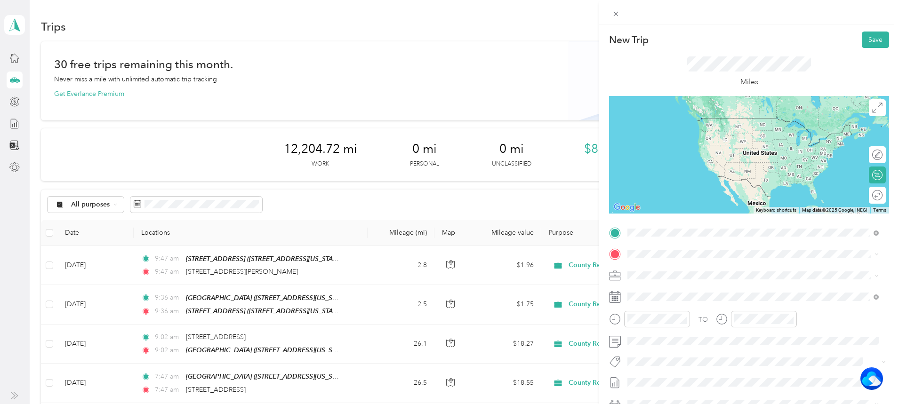
click at [674, 268] on span "[STREET_ADDRESS][PERSON_NAME][US_STATE]" at bounding box center [718, 267] width 146 height 8
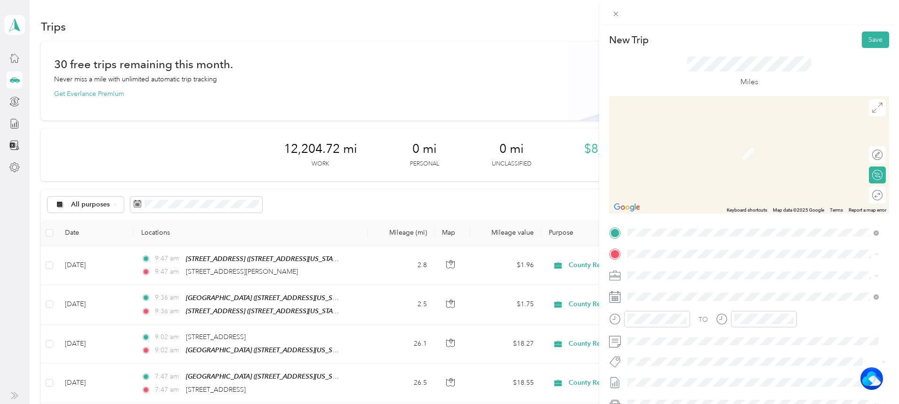
click at [703, 404] on div "New Trip Save This trip cannot be edited because it is either under review, app…" at bounding box center [447, 404] width 894 height 0
click at [718, 382] on li "TEAM [STREET_ADDRESS][GEOGRAPHIC_DATA][STREET_ADDRESS][US_STATE][GEOGRAPHIC_DAT…" at bounding box center [753, 393] width 258 height 33
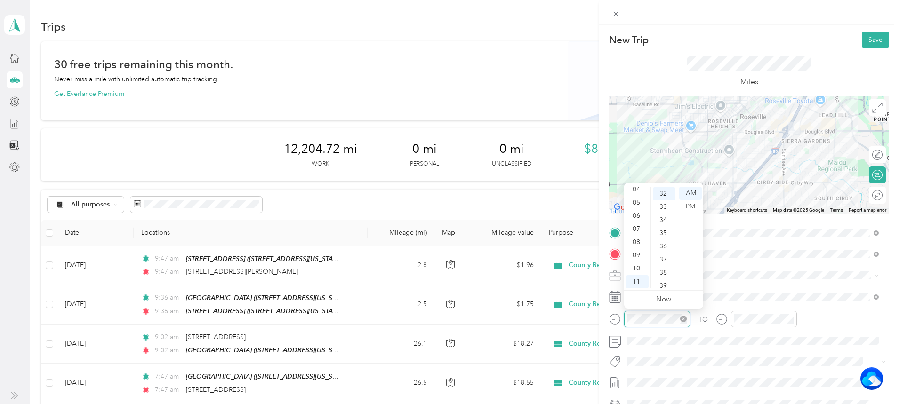
scroll to position [422, 0]
click at [636, 266] on div "10" at bounding box center [637, 268] width 23 height 13
click at [666, 239] on div "18" at bounding box center [664, 244] width 23 height 13
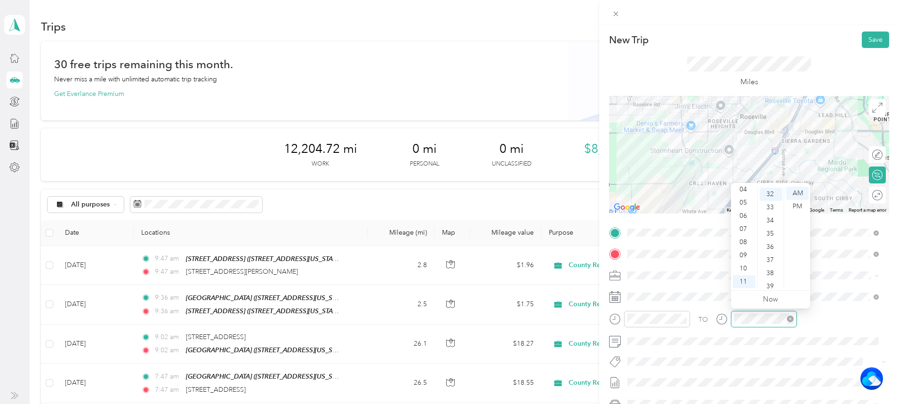
scroll to position [422, 0]
click at [748, 267] on div "10" at bounding box center [744, 268] width 23 height 13
click at [771, 241] on div "18" at bounding box center [770, 244] width 23 height 13
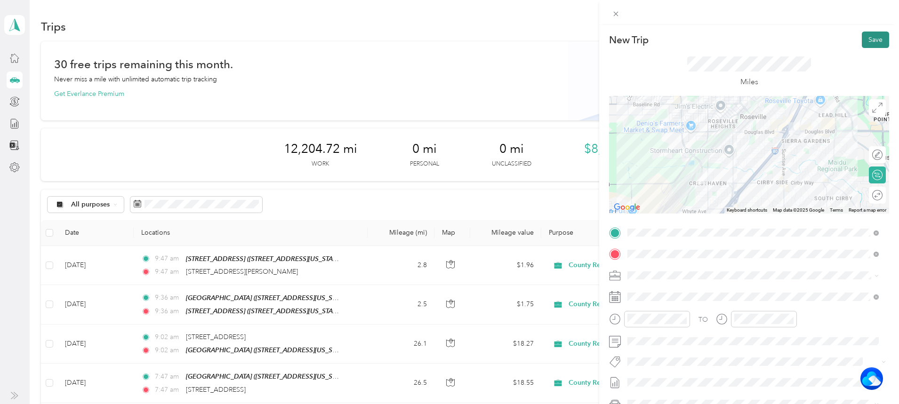
click at [866, 33] on button "Save" at bounding box center [874, 40] width 27 height 16
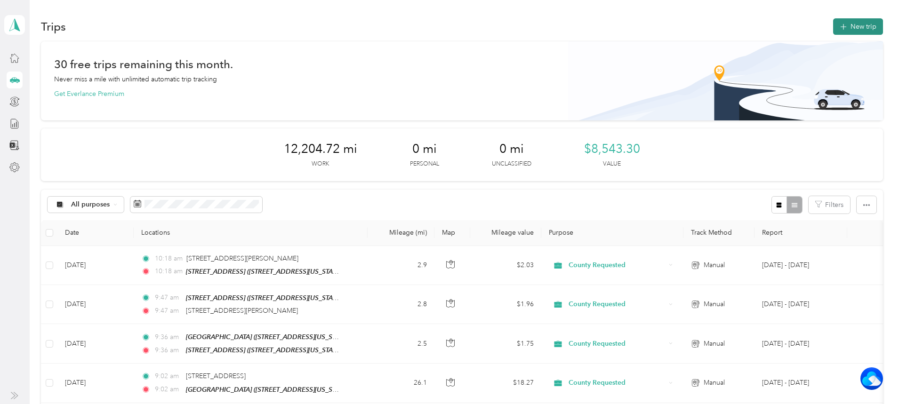
click at [833, 26] on button "New trip" at bounding box center [858, 26] width 50 height 16
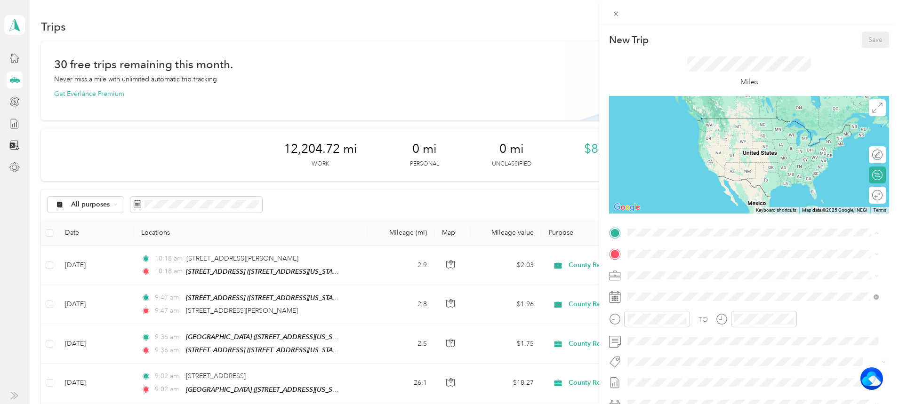
click at [702, 365] on div "TEAM [STREET_ADDRESS]" at bounding box center [693, 371] width 96 height 12
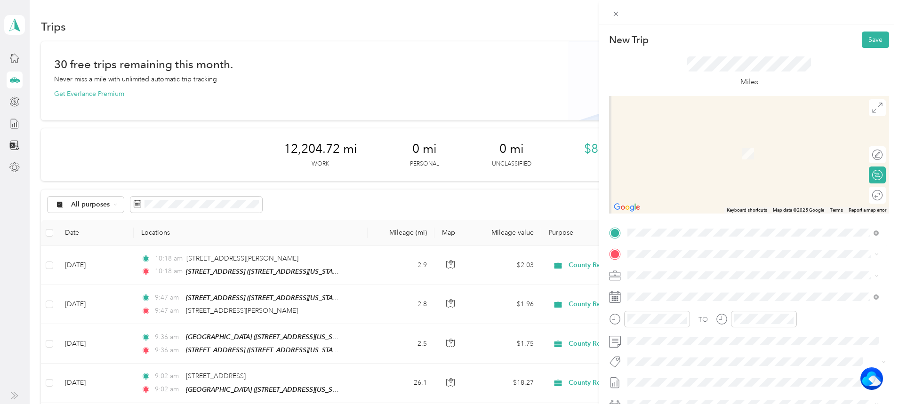
click at [701, 298] on div "TEAM Cirby Hills [STREET_ADDRESS][US_STATE]" at bounding box center [692, 298] width 94 height 23
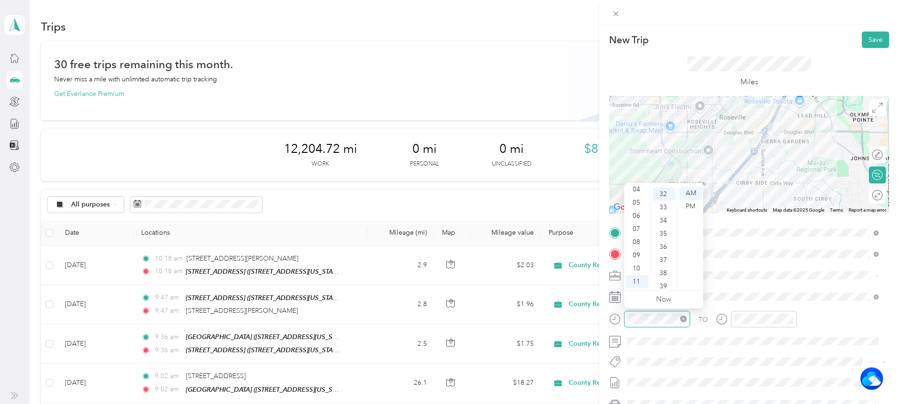
scroll to position [422, 0]
click at [639, 268] on div "10" at bounding box center [637, 268] width 23 height 13
click at [667, 260] on div "37" at bounding box center [664, 259] width 23 height 13
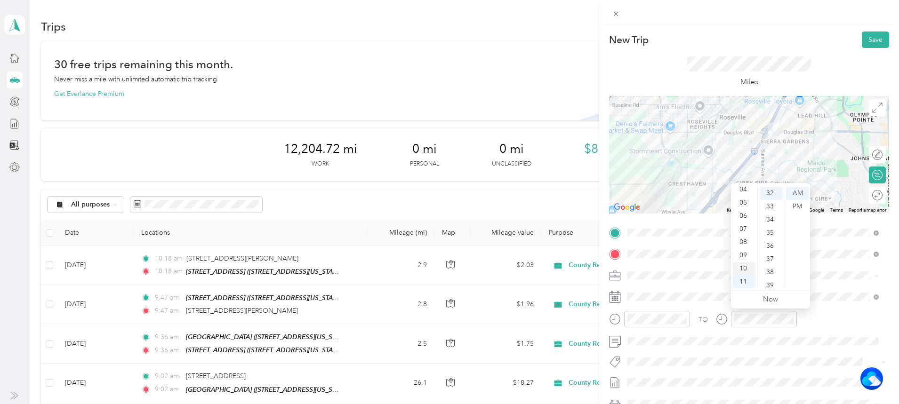
click at [740, 271] on div "10" at bounding box center [744, 268] width 23 height 13
click at [769, 259] on div "37" at bounding box center [770, 259] width 23 height 13
click at [682, 348] on span at bounding box center [756, 341] width 265 height 15
click at [878, 43] on button "Save" at bounding box center [874, 40] width 27 height 16
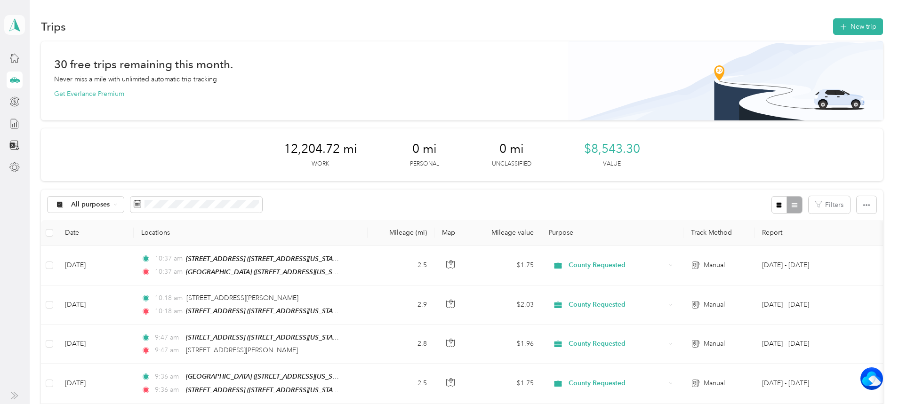
click at [17, 22] on icon at bounding box center [15, 24] width 14 height 13
click at [11, 58] on icon at bounding box center [14, 58] width 8 height 8
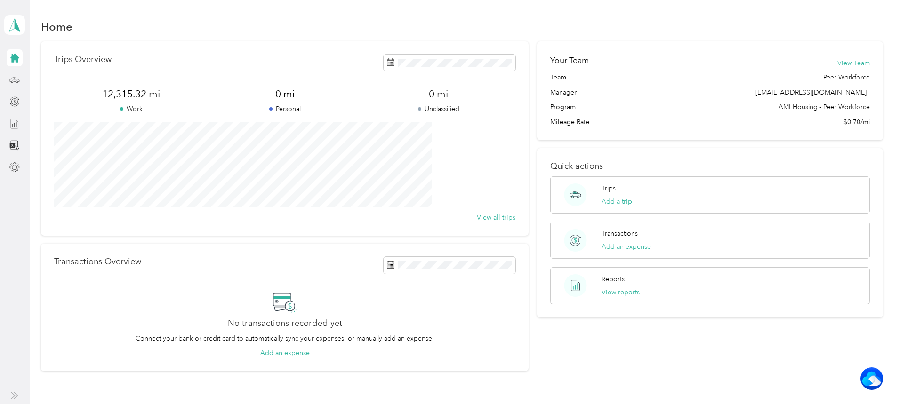
click at [630, 279] on div "Reports View reports" at bounding box center [709, 285] width 319 height 37
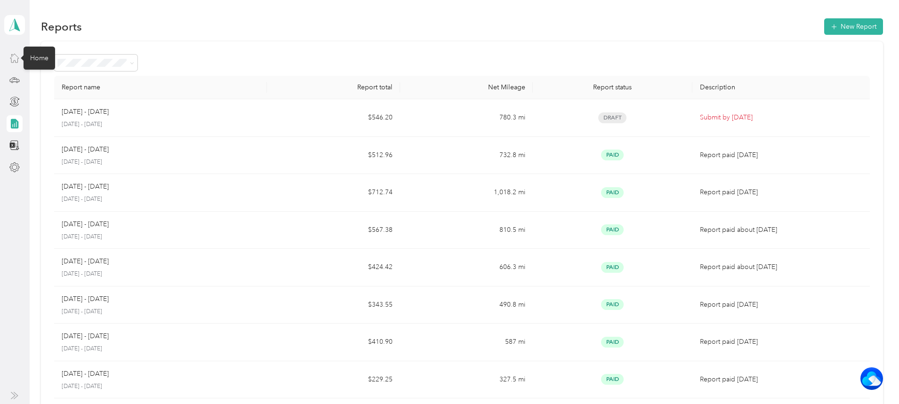
click at [16, 58] on icon at bounding box center [14, 58] width 10 height 10
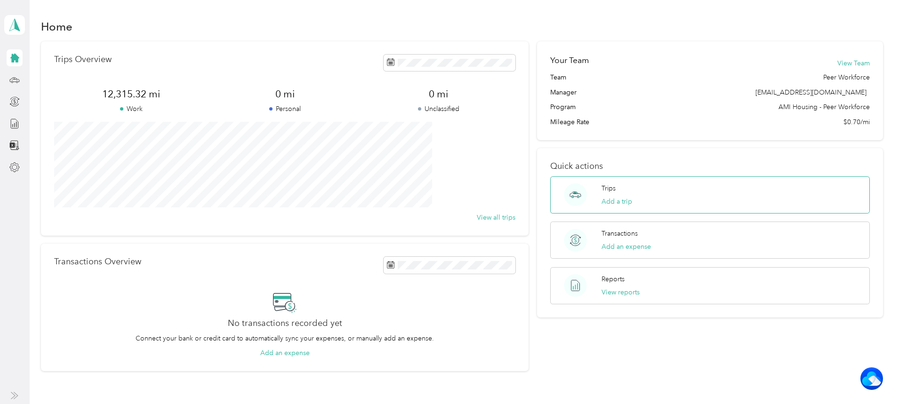
click at [643, 197] on div "Trips Add a trip" at bounding box center [709, 194] width 319 height 37
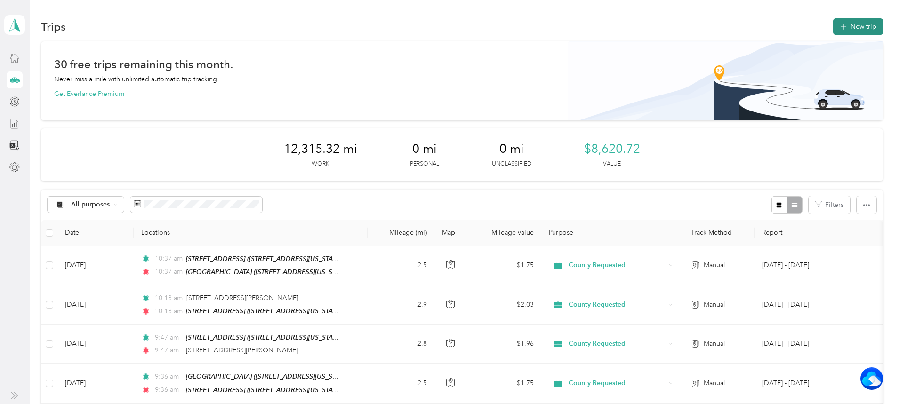
click at [833, 24] on button "New trip" at bounding box center [858, 26] width 50 height 16
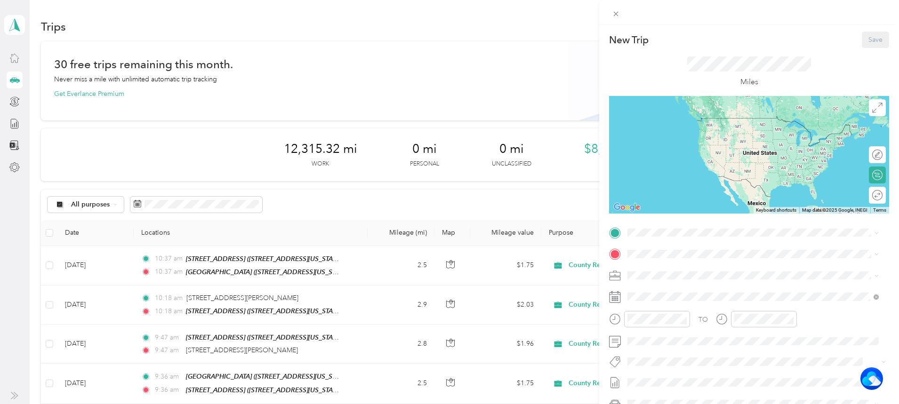
click at [703, 274] on div "TEAM Cirby Hills [STREET_ADDRESS][US_STATE]" at bounding box center [692, 274] width 94 height 23
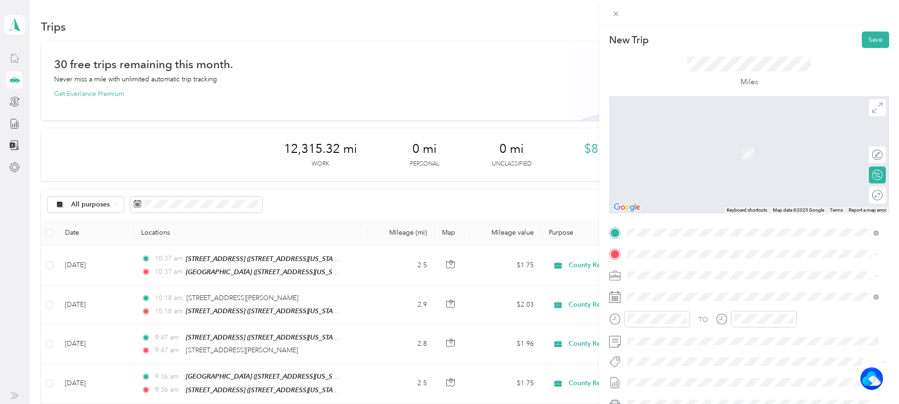
click at [681, 310] on span "[STREET_ADDRESS][US_STATE]" at bounding box center [692, 305] width 94 height 8
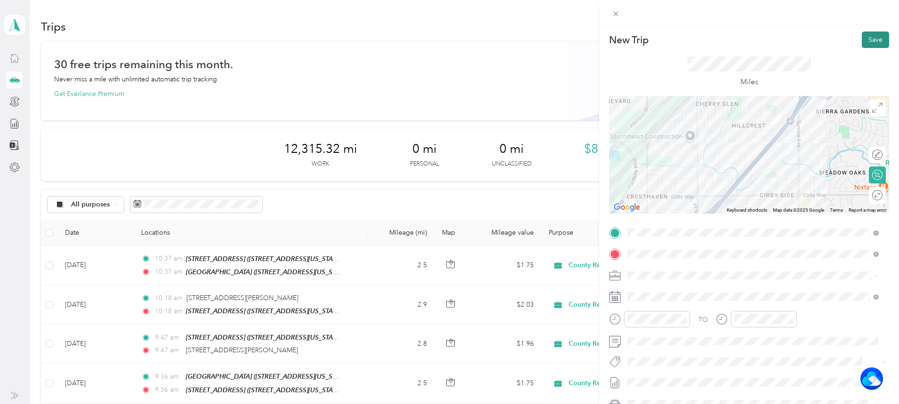
click at [864, 42] on button "Save" at bounding box center [874, 40] width 27 height 16
